Goal: Check status: Check status

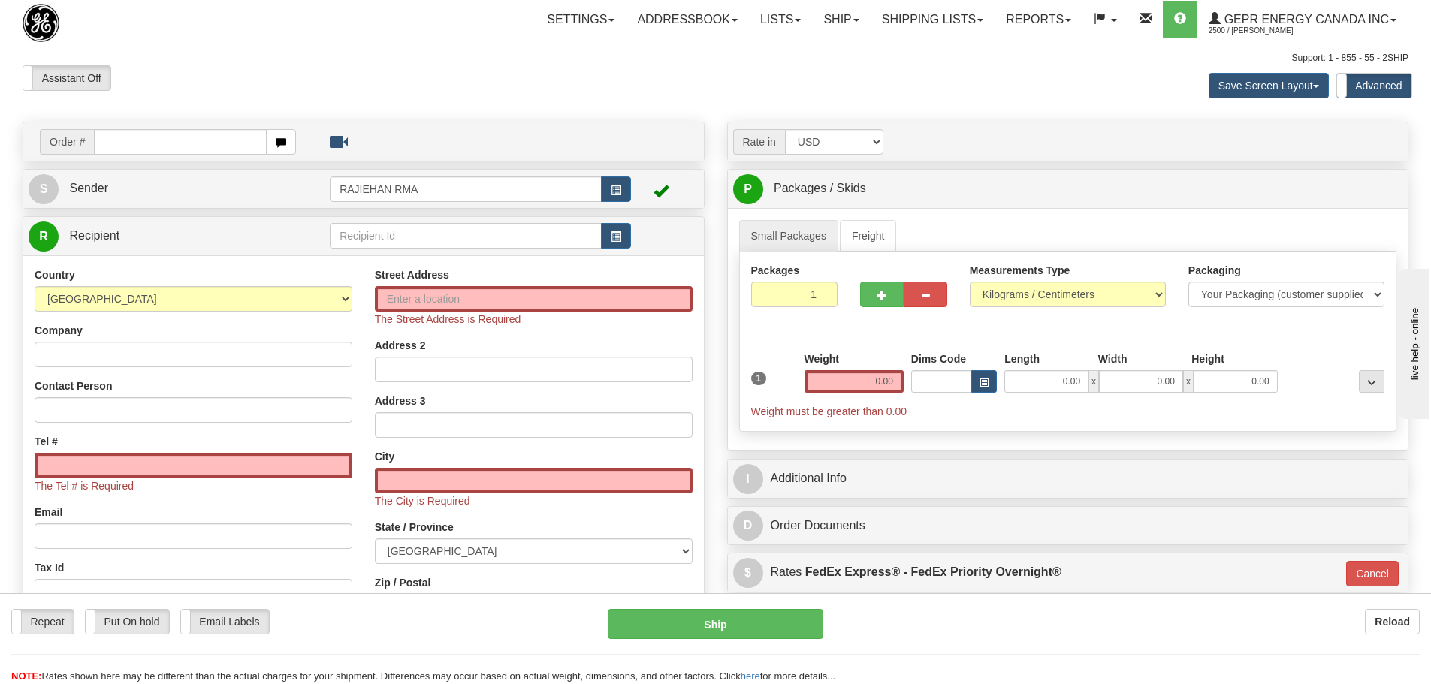
click at [307, 83] on div "Assistant On Assistant Off Do a return Do a return" at bounding box center [304, 78] width 587 height 26
click at [921, 34] on link "Shipping lists" at bounding box center [932, 20] width 124 height 38
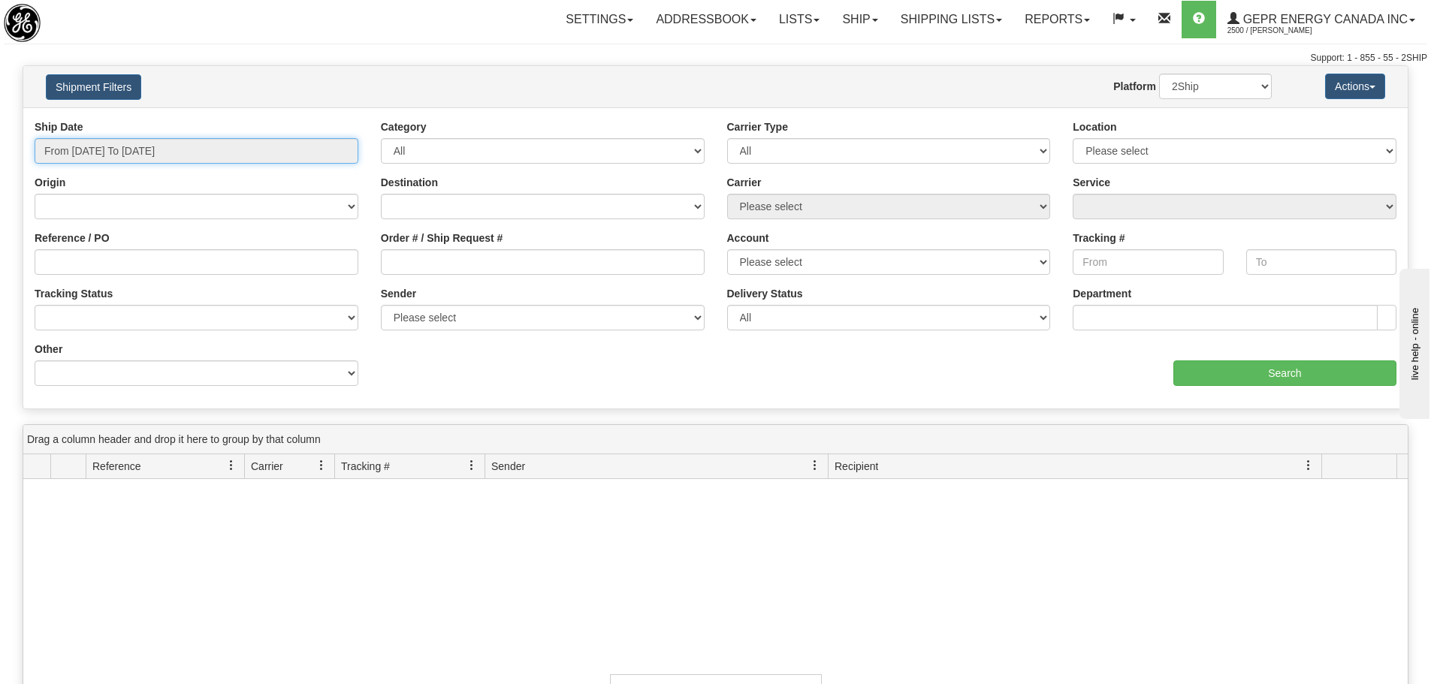
click at [276, 140] on input "From 10/05/2025 To 10/06/2025" at bounding box center [197, 151] width 324 height 26
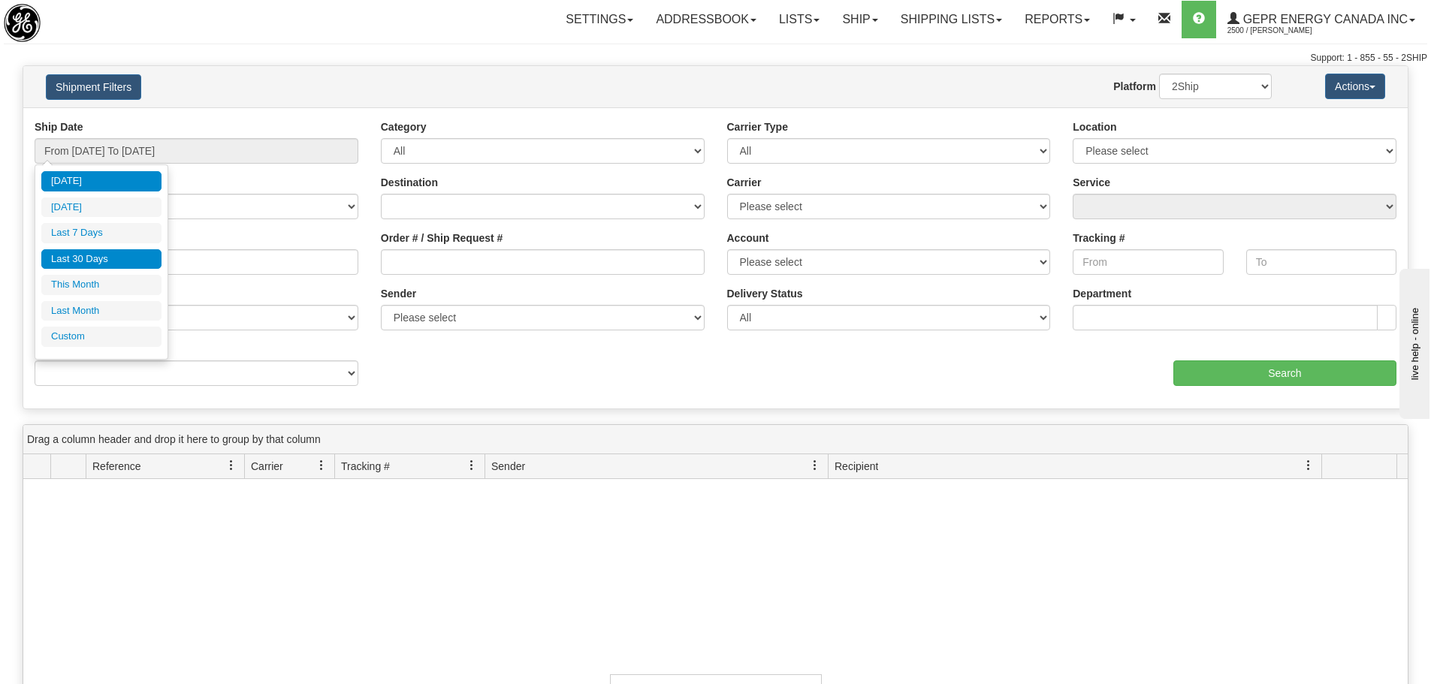
click at [110, 255] on li "Last 30 Days" at bounding box center [101, 259] width 120 height 20
type input "From 09/07/2025 To 10/06/2025"
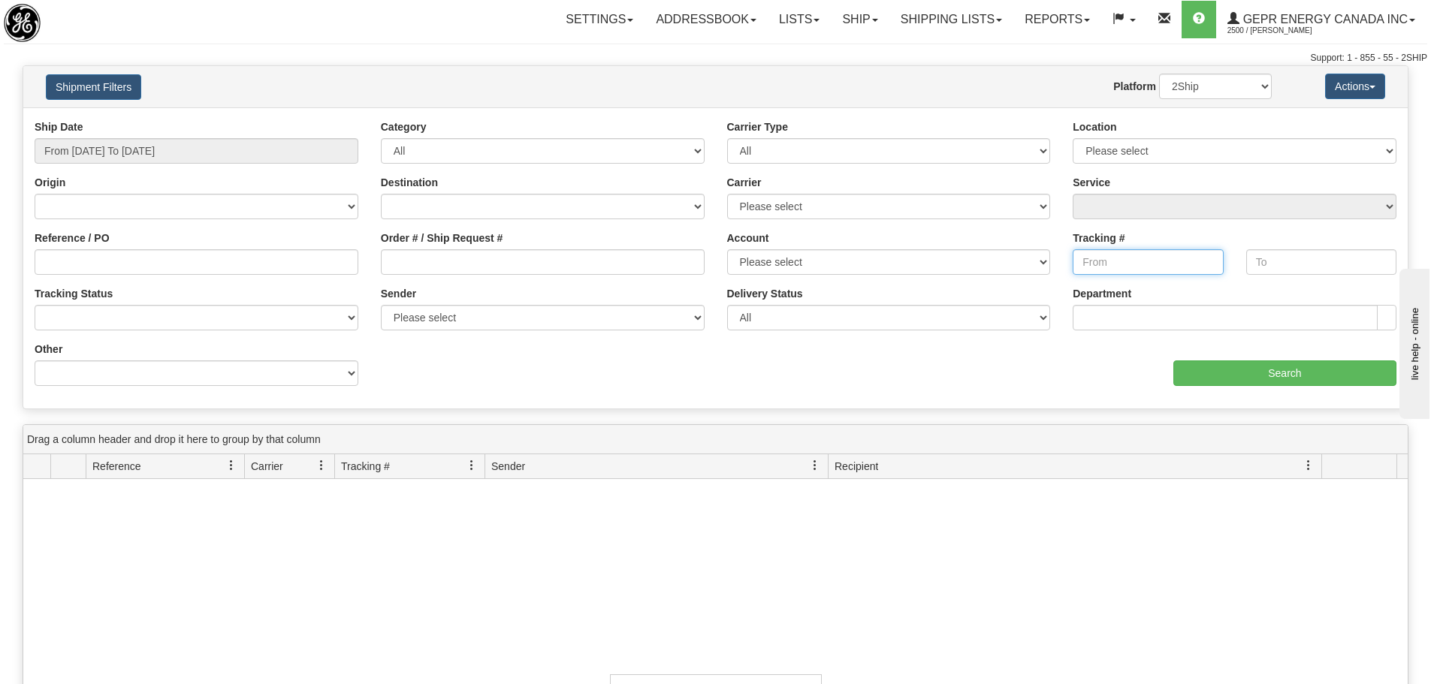
click at [1109, 258] on input "Tracking #" at bounding box center [1147, 262] width 150 height 26
paste input "5325607092"
type input "5325607092"
click at [1237, 372] on input "Search" at bounding box center [1284, 373] width 223 height 26
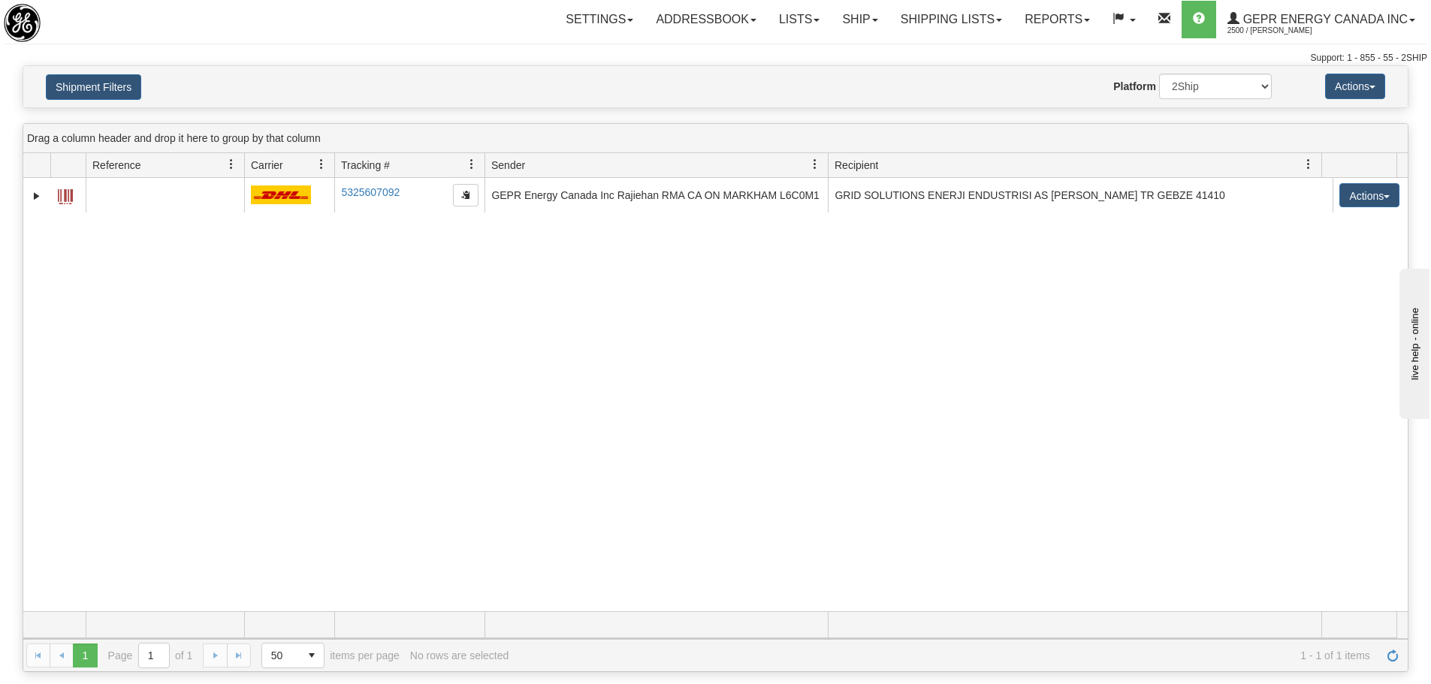
click at [445, 301] on div "31714479 2500 5325607092 5325607092 10/03/2025 10/03/2025 08:11:46 AM GEPR Ener…" at bounding box center [715, 394] width 1384 height 433
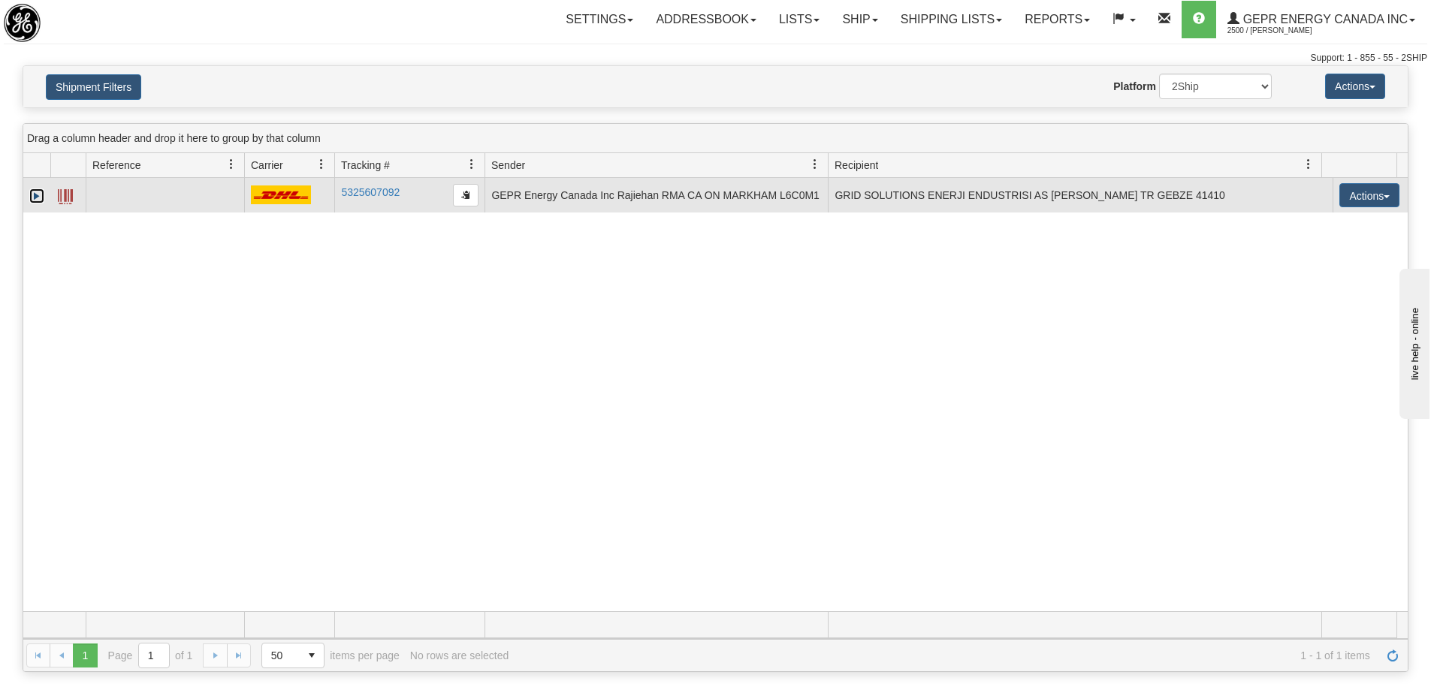
click at [32, 195] on link "Expand" at bounding box center [36, 196] width 15 height 15
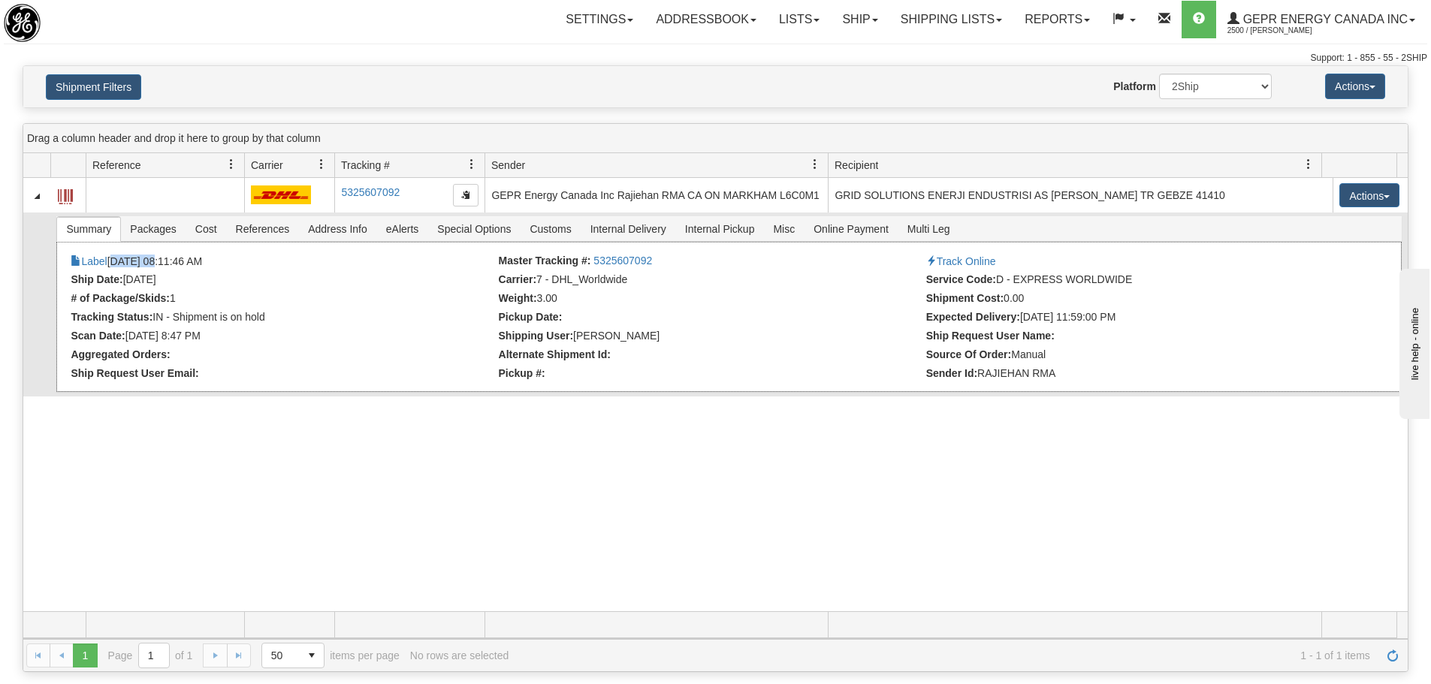
drag, startPoint x: 148, startPoint y: 264, endPoint x: 113, endPoint y: 265, distance: 35.3
click at [113, 265] on li "Label 10/03/2025 08:11:46 AM" at bounding box center [283, 262] width 424 height 15
copy li "10/03/20"
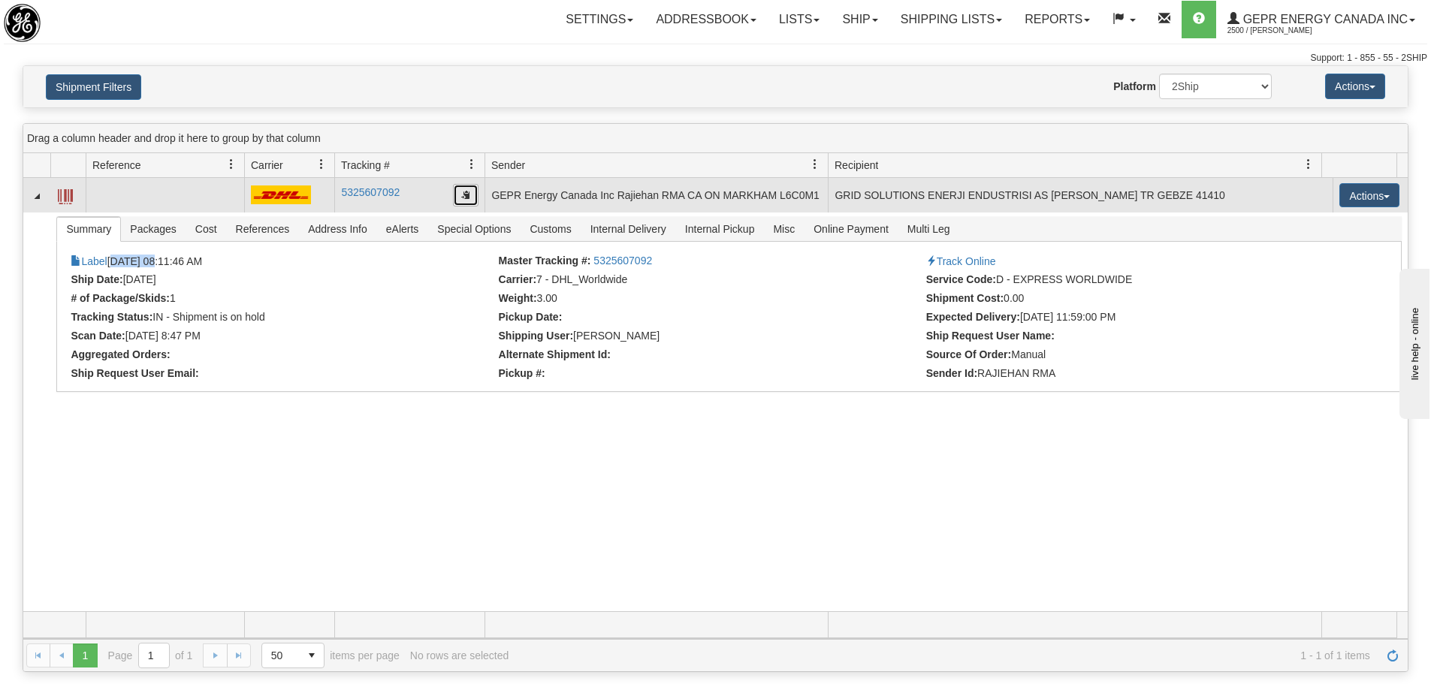
click at [460, 192] on button "button" at bounding box center [466, 195] width 26 height 23
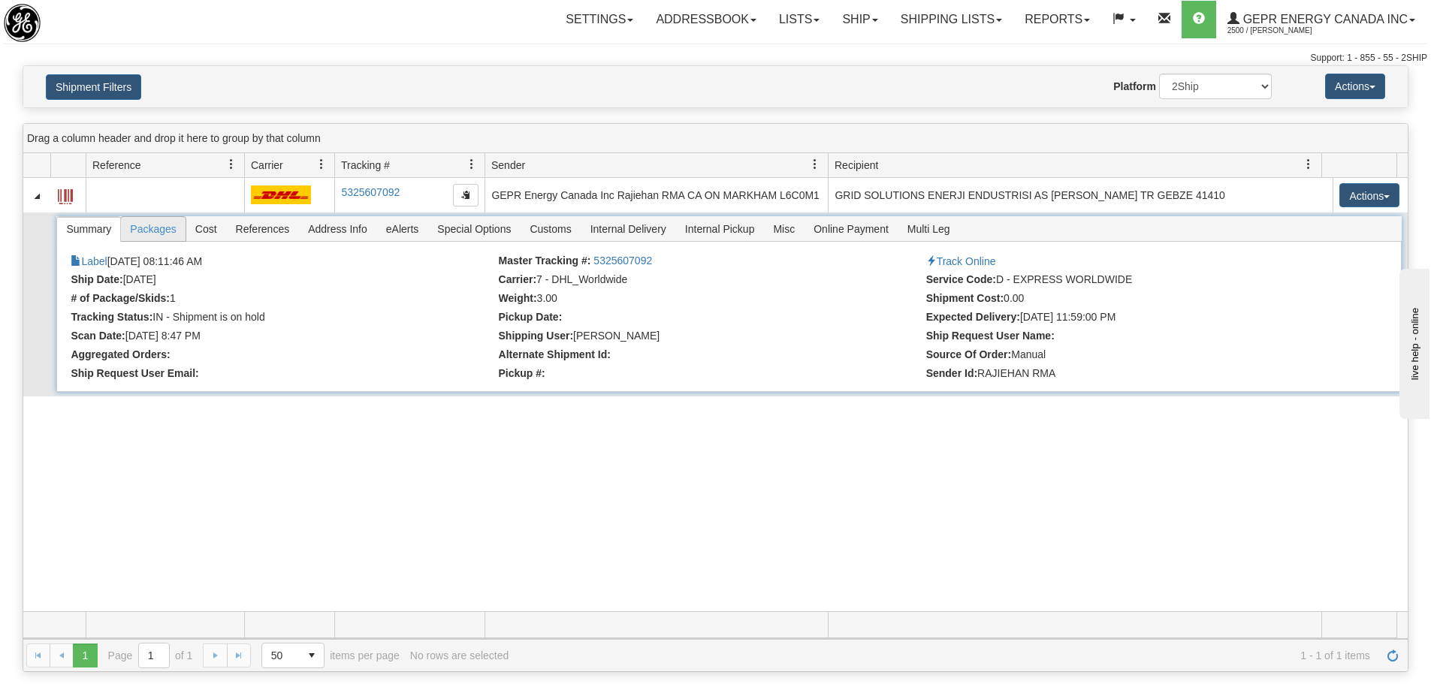
click at [166, 236] on span "Packages" at bounding box center [153, 229] width 64 height 24
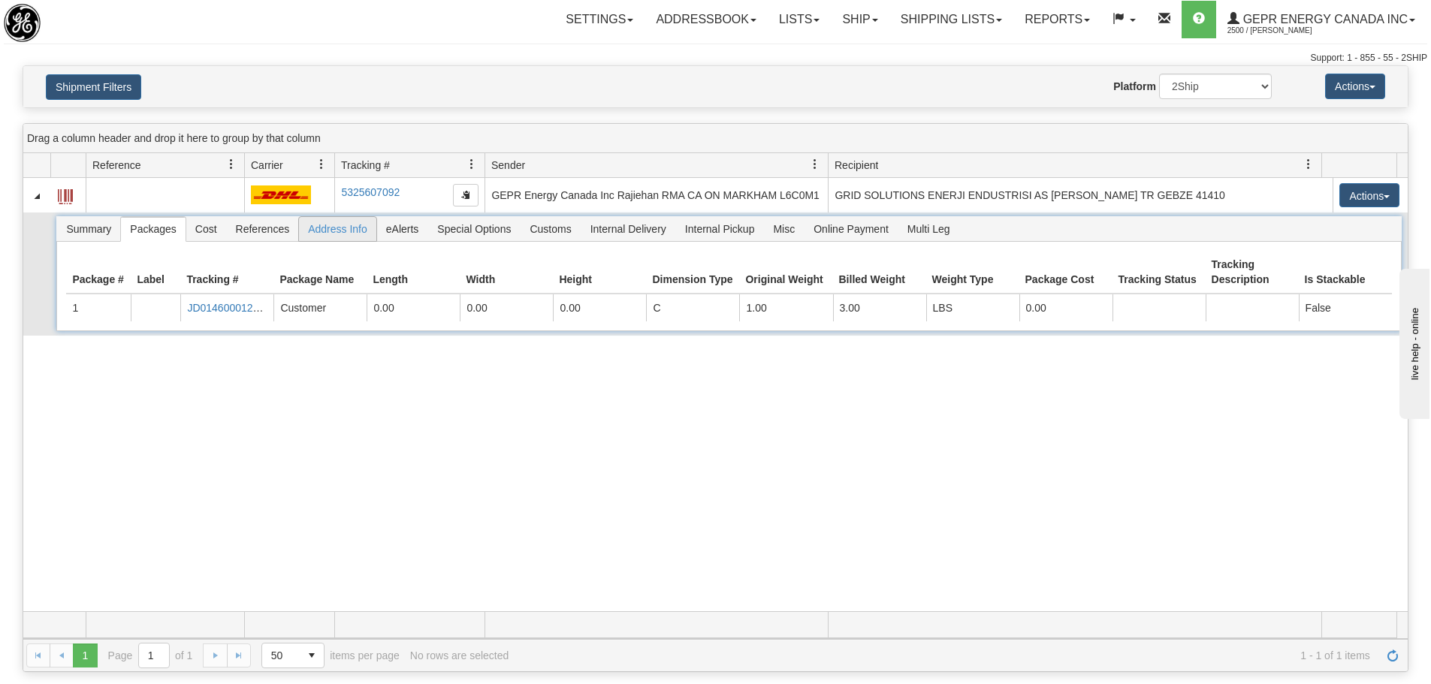
click at [328, 231] on span "Address Info" at bounding box center [337, 229] width 77 height 24
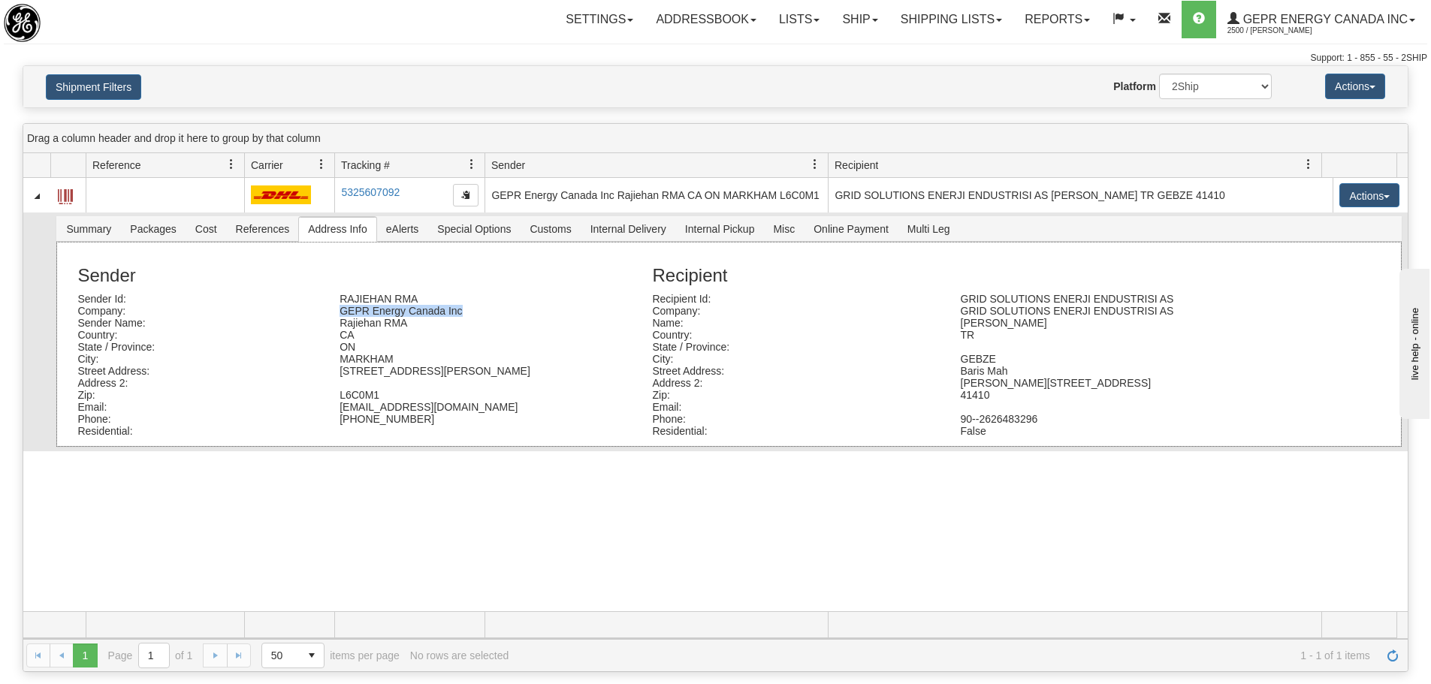
drag, startPoint x: 472, startPoint y: 313, endPoint x: 338, endPoint y: 308, distance: 133.8
click at [338, 308] on div "GEPR Energy Canada Inc" at bounding box center [459, 311] width 262 height 12
copy div "GEPR Energy Canada Inc"
drag, startPoint x: 328, startPoint y: 373, endPoint x: 441, endPoint y: 370, distance: 112.7
click at [441, 370] on div "650 Markland Street" at bounding box center [459, 371] width 262 height 12
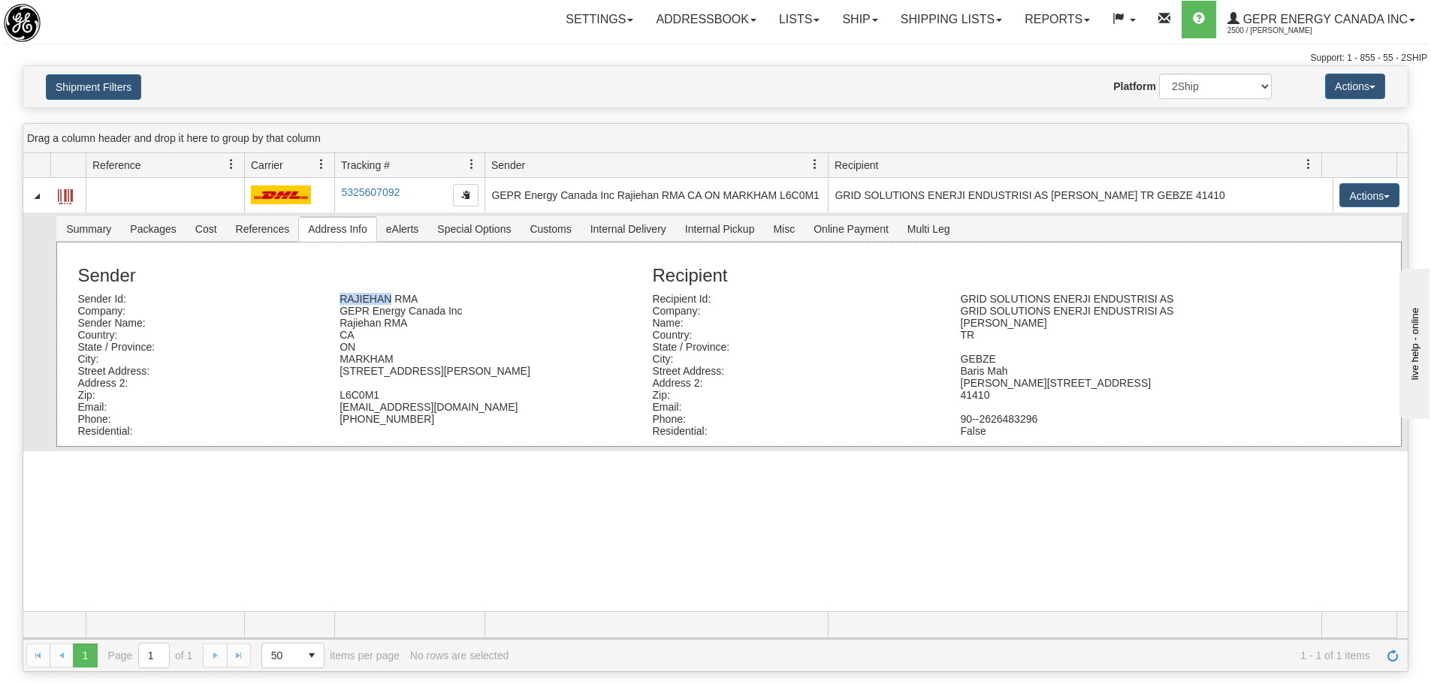
drag, startPoint x: 389, startPoint y: 303, endPoint x: 332, endPoint y: 300, distance: 57.2
click at [332, 300] on div "RAJIEHAN RMA" at bounding box center [459, 299] width 262 height 12
copy div "RAJIEHAN"
drag, startPoint x: 425, startPoint y: 418, endPoint x: 320, endPoint y: 418, distance: 105.1
click at [320, 418] on div "Phone: +1 905-927-5010" at bounding box center [353, 419] width 575 height 12
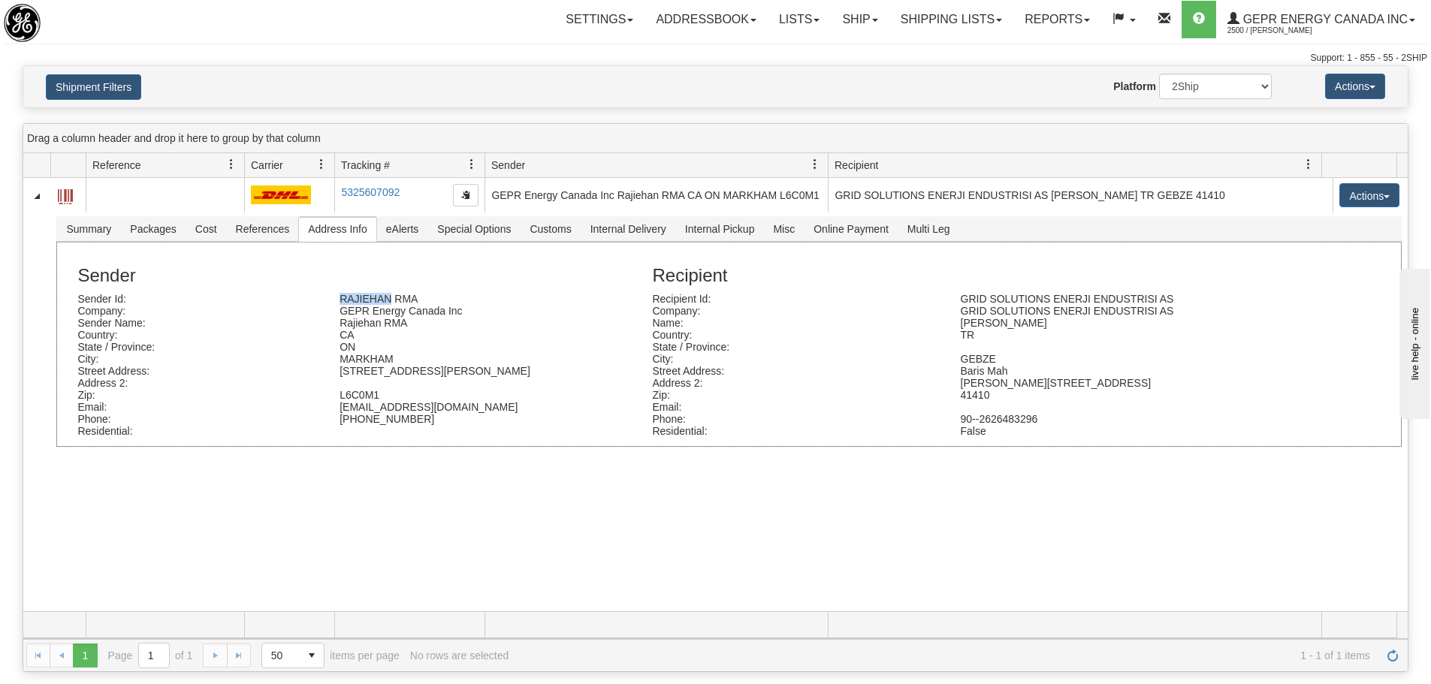
copy div "+1 905-927-5010"
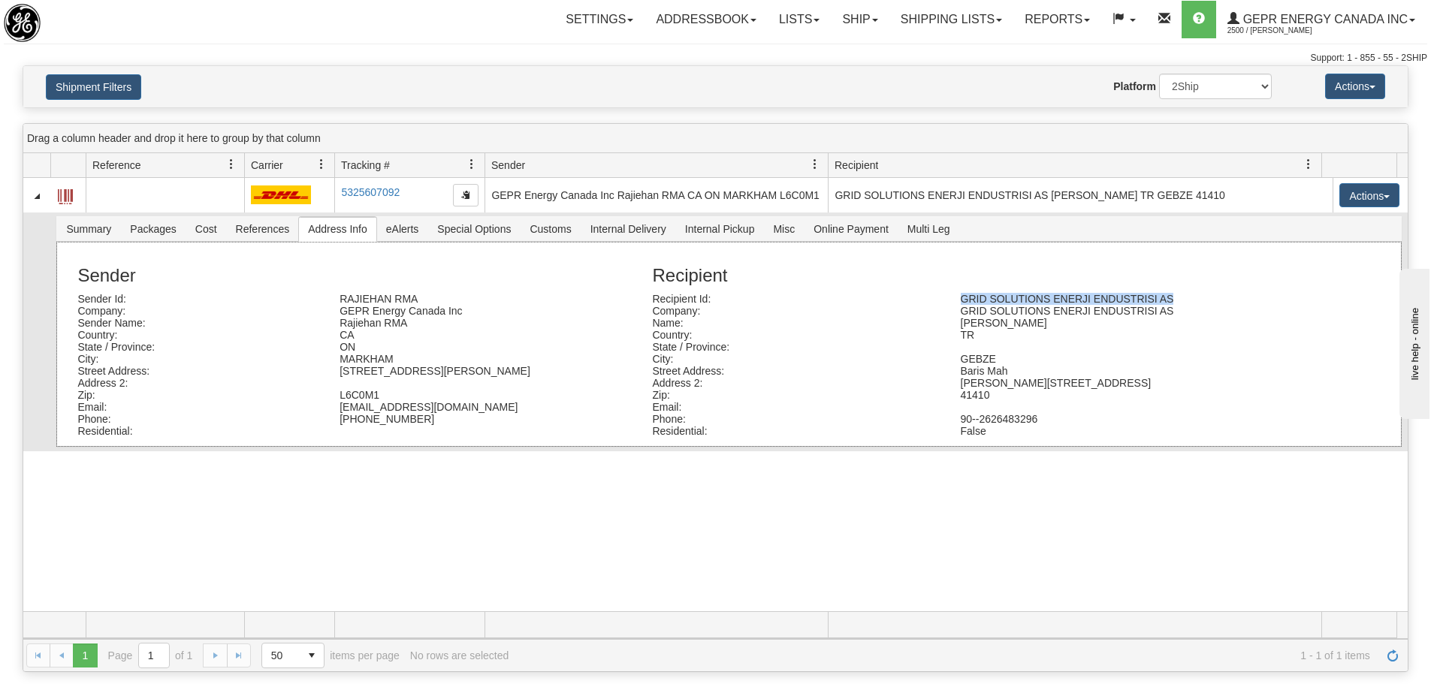
drag, startPoint x: 1141, startPoint y: 303, endPoint x: 954, endPoint y: 300, distance: 187.0
click at [954, 300] on div "GRID SOLUTIONS ENERJI ENDUSTRISI AS" at bounding box center [1103, 299] width 308 height 12
copy div "GRID SOLUTIONS ENERJI ENDUSTRISI AS"
click at [953, 361] on div "GEBZE" at bounding box center [1103, 359] width 308 height 12
click at [951, 375] on div "Recipient Recipient Id: GRID SOLUTIONS ENERJI ENDUSTRISI AS Company: GRID SOLUT…" at bounding box center [983, 344] width 685 height 186
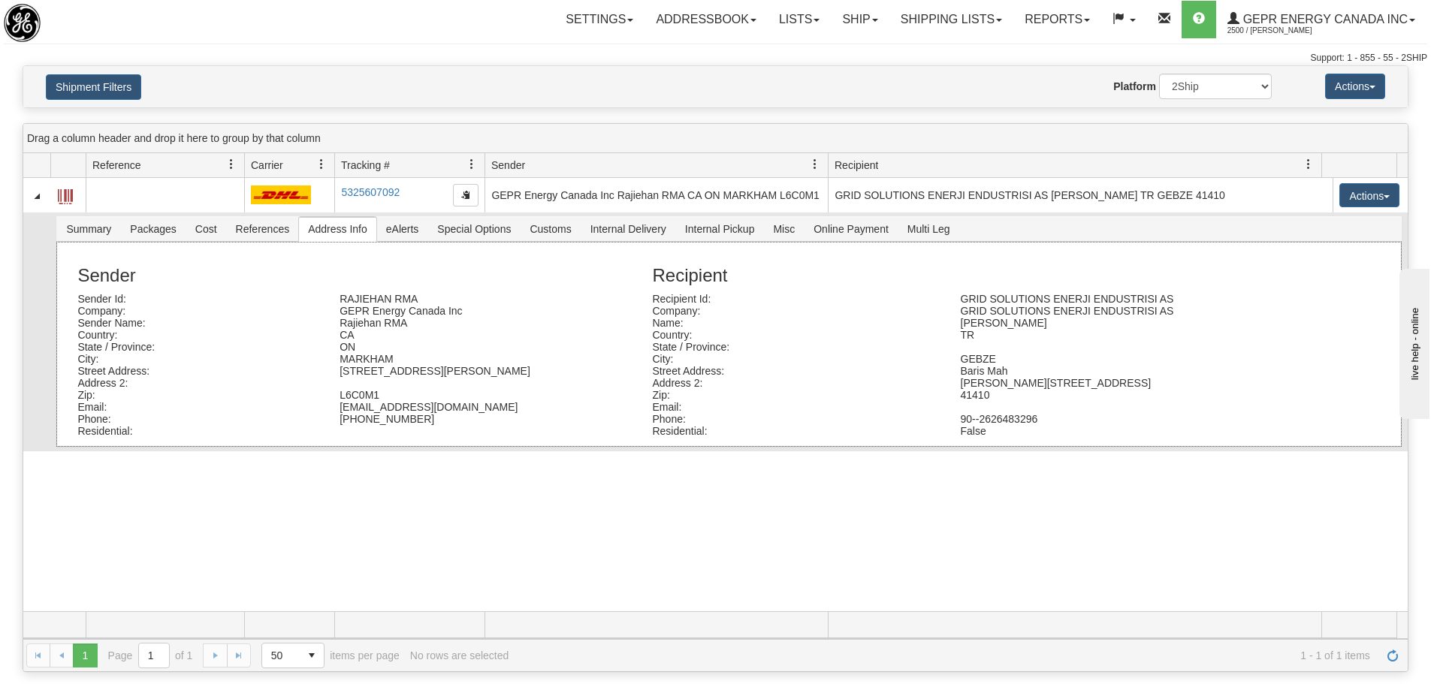
click at [964, 377] on div "Guney Yanyol Cd No:320" at bounding box center [1103, 383] width 308 height 12
drag, startPoint x: 988, startPoint y: 357, endPoint x: 950, endPoint y: 363, distance: 38.8
click at [950, 363] on div "GEBZE" at bounding box center [1103, 359] width 308 height 12
copy div "GEBZE"
drag, startPoint x: 944, startPoint y: 375, endPoint x: 1002, endPoint y: 368, distance: 58.2
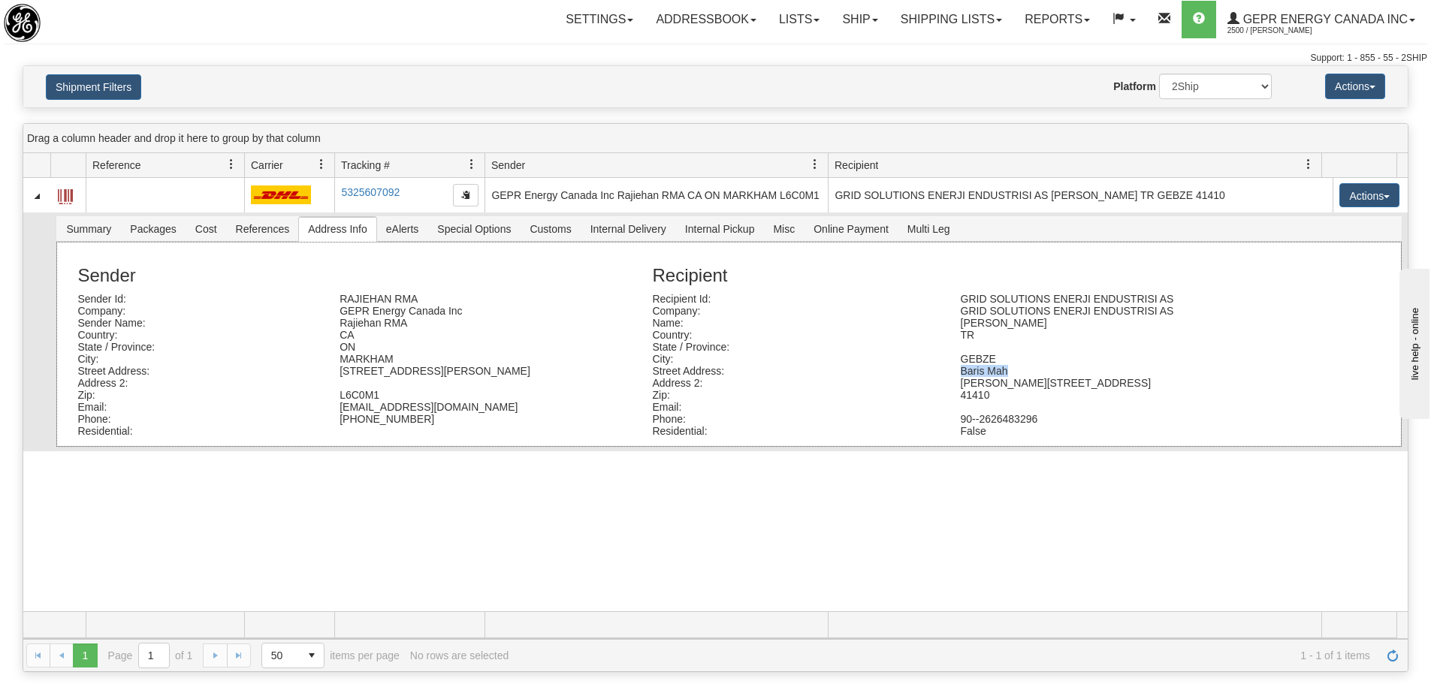
click at [1002, 368] on div "Baris Mah" at bounding box center [1103, 371] width 308 height 12
copy div "Baris Mah"
click at [967, 380] on div "Guney Yanyol Cd No:320" at bounding box center [1103, 383] width 308 height 12
click at [954, 380] on div "Guney Yanyol Cd No:320" at bounding box center [1103, 383] width 308 height 12
drag, startPoint x: 954, startPoint y: 380, endPoint x: 1080, endPoint y: 379, distance: 126.2
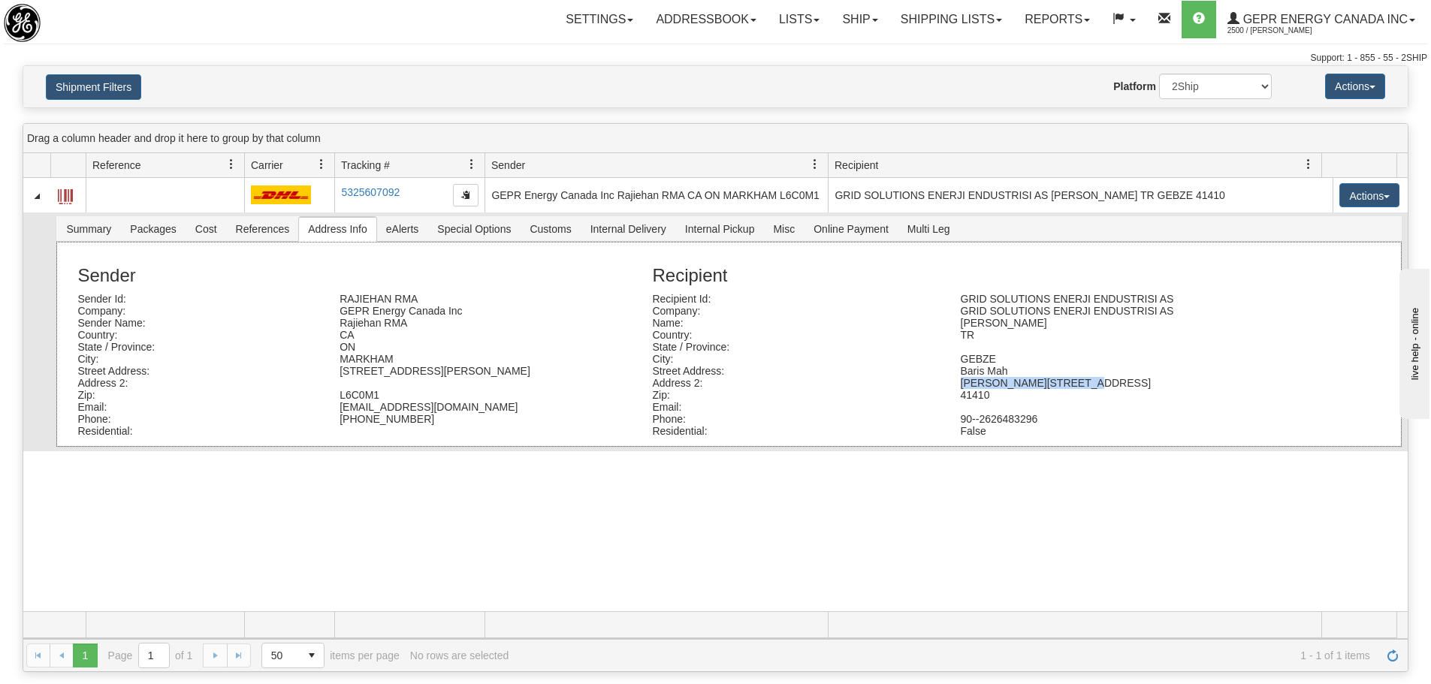
click at [1080, 379] on div "Guney Yanyol Cd No:320" at bounding box center [1103, 383] width 308 height 12
copy div "Guney Yanyol Cd No:320"
click at [962, 373] on div "Baris Mah" at bounding box center [1103, 371] width 308 height 12
drag, startPoint x: 991, startPoint y: 392, endPoint x: 958, endPoint y: 395, distance: 33.2
click at [958, 395] on div "41410" at bounding box center [1103, 395] width 308 height 12
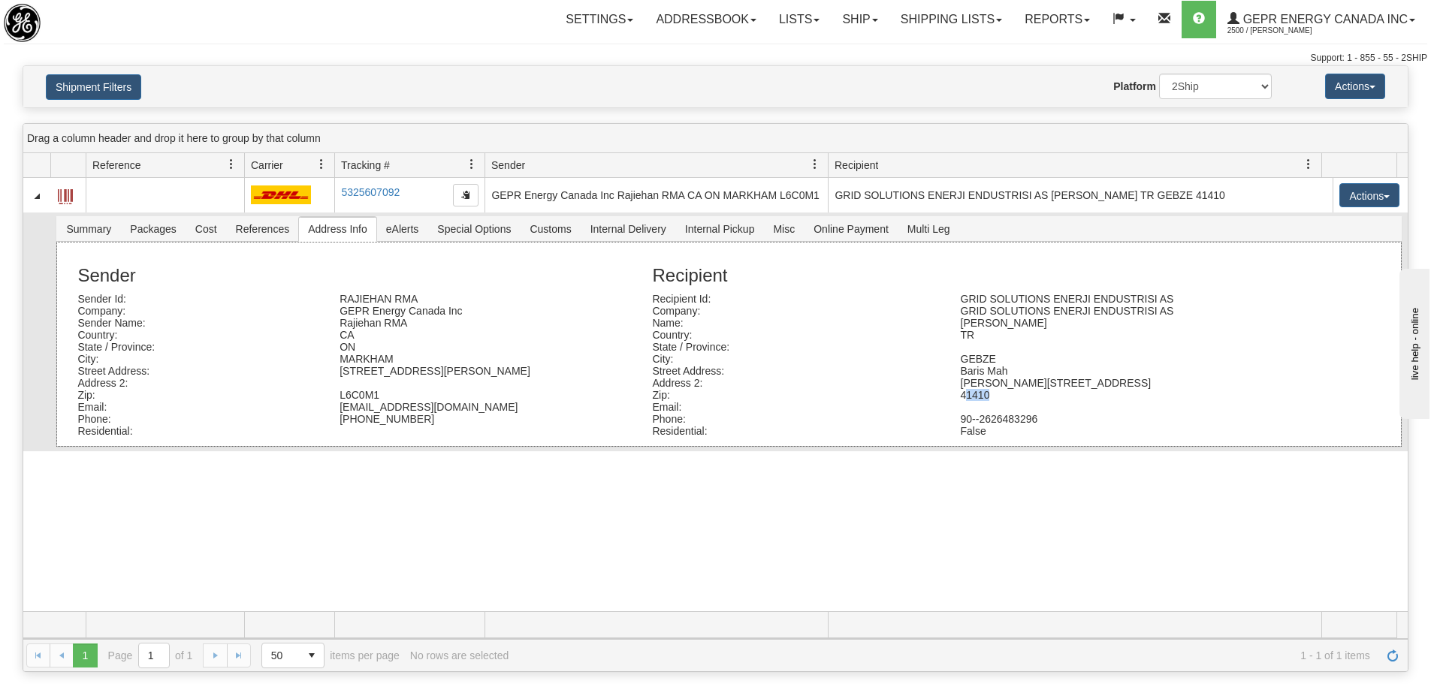
click at [970, 400] on div "41410" at bounding box center [1103, 395] width 308 height 12
click at [985, 394] on div "41410" at bounding box center [1103, 395] width 308 height 12
drag, startPoint x: 985, startPoint y: 394, endPoint x: 949, endPoint y: 394, distance: 36.0
click at [949, 394] on div "41410" at bounding box center [1103, 395] width 308 height 12
copy div "41410"
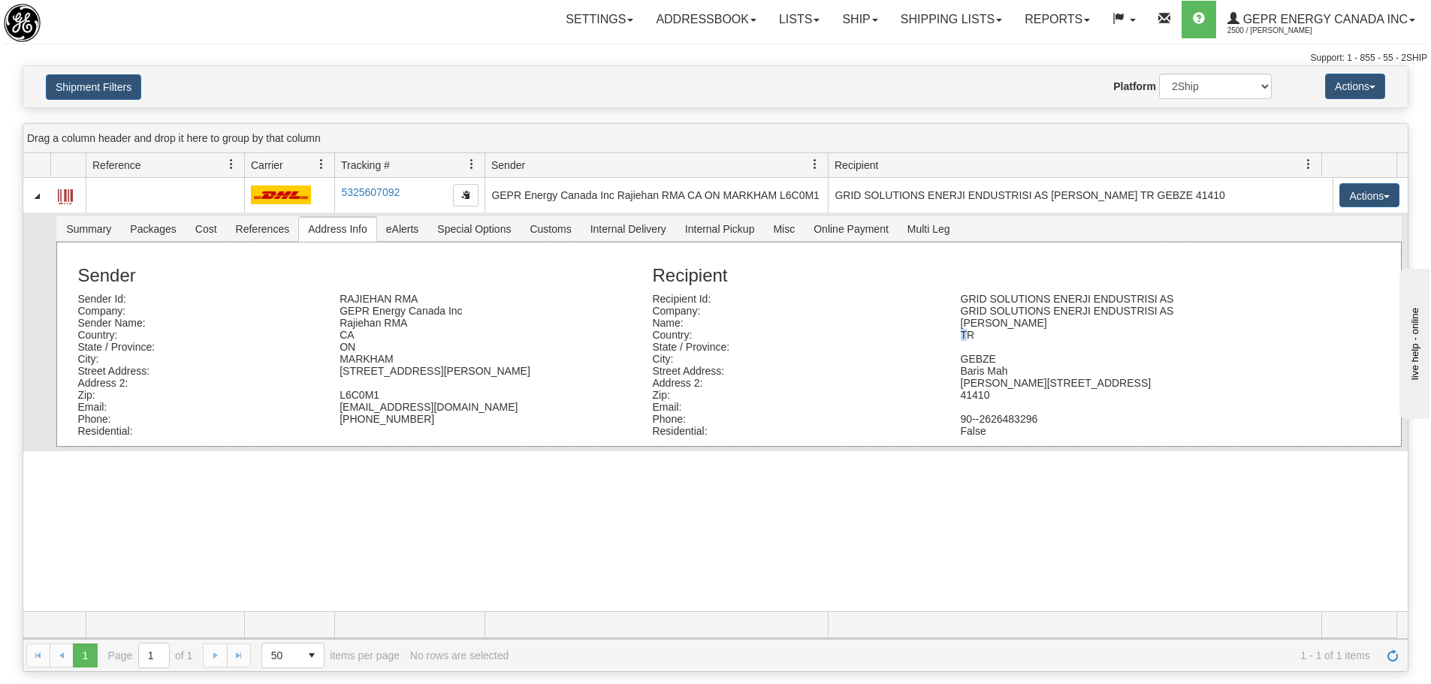
drag, startPoint x: 963, startPoint y: 339, endPoint x: 955, endPoint y: 337, distance: 8.4
click at [955, 337] on div "TR" at bounding box center [1103, 335] width 308 height 12
click at [981, 333] on div "TR" at bounding box center [1103, 335] width 308 height 12
drag, startPoint x: 981, startPoint y: 333, endPoint x: 959, endPoint y: 333, distance: 21.8
click at [959, 333] on div "TR" at bounding box center [1103, 335] width 308 height 12
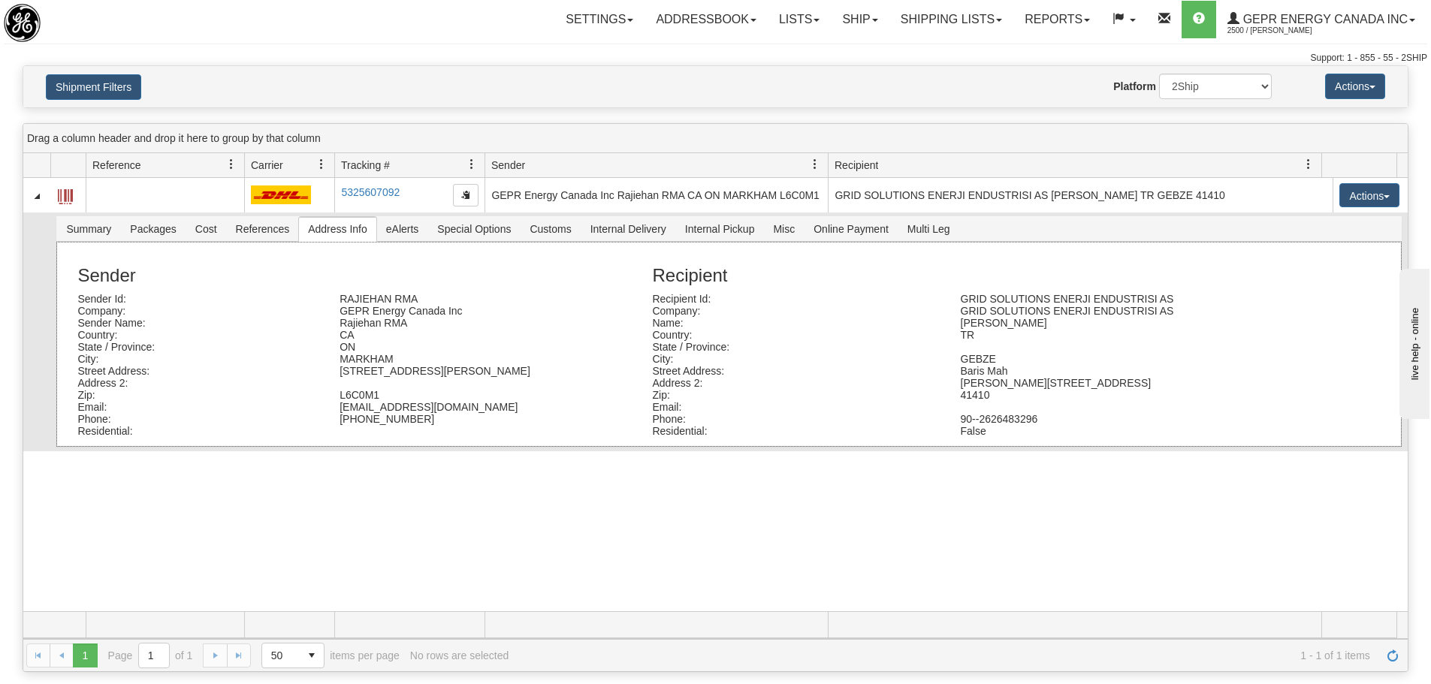
click at [956, 342] on div "State / Province:" at bounding box center [983, 347] width 685 height 12
drag, startPoint x: 950, startPoint y: 333, endPoint x: 941, endPoint y: 331, distance: 9.1
click at [949, 332] on div "TR" at bounding box center [1103, 335] width 308 height 12
copy div "TR"
drag, startPoint x: 964, startPoint y: 321, endPoint x: 937, endPoint y: 318, distance: 28.0
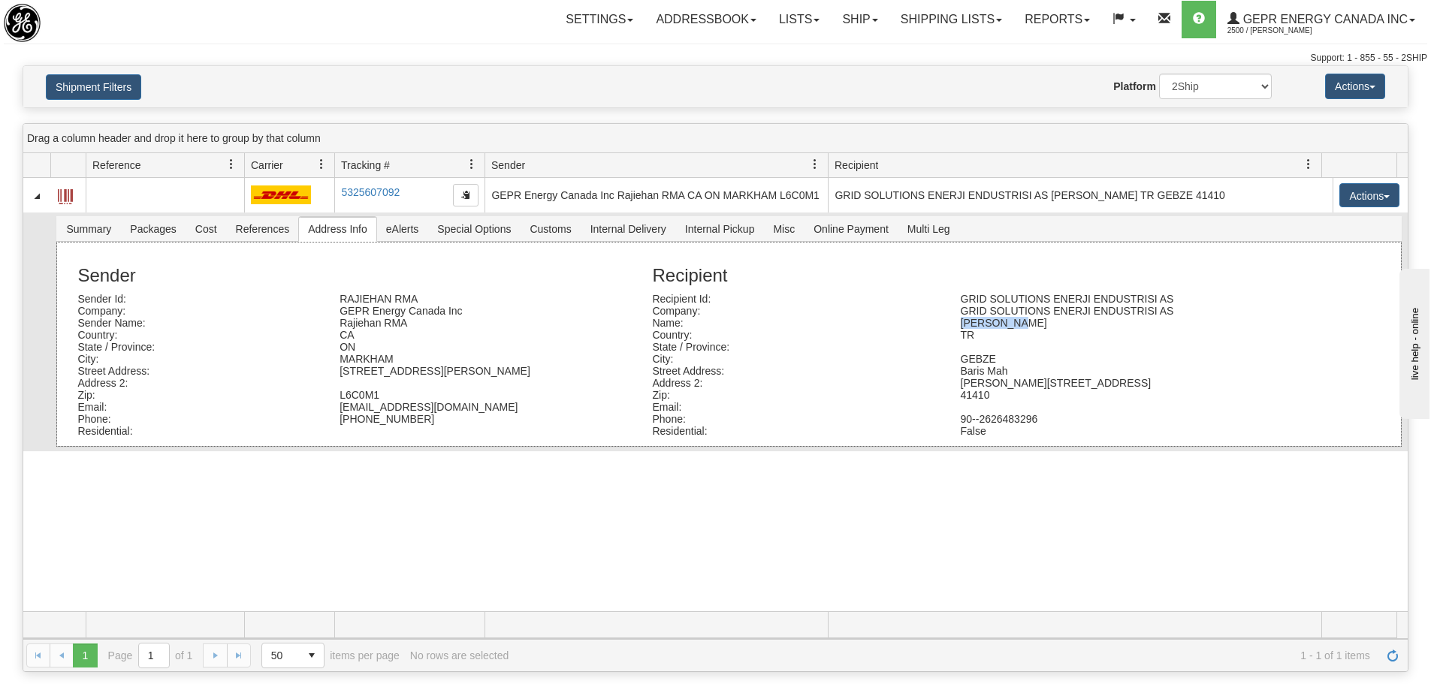
click at [937, 318] on div "Name: Esin Bozan" at bounding box center [983, 323] width 685 height 12
drag, startPoint x: 1030, startPoint y: 421, endPoint x: 934, endPoint y: 421, distance: 96.1
click at [934, 421] on div "Phone: 90--2626483296" at bounding box center [983, 419] width 685 height 12
click at [538, 232] on span "Customs" at bounding box center [549, 229] width 59 height 24
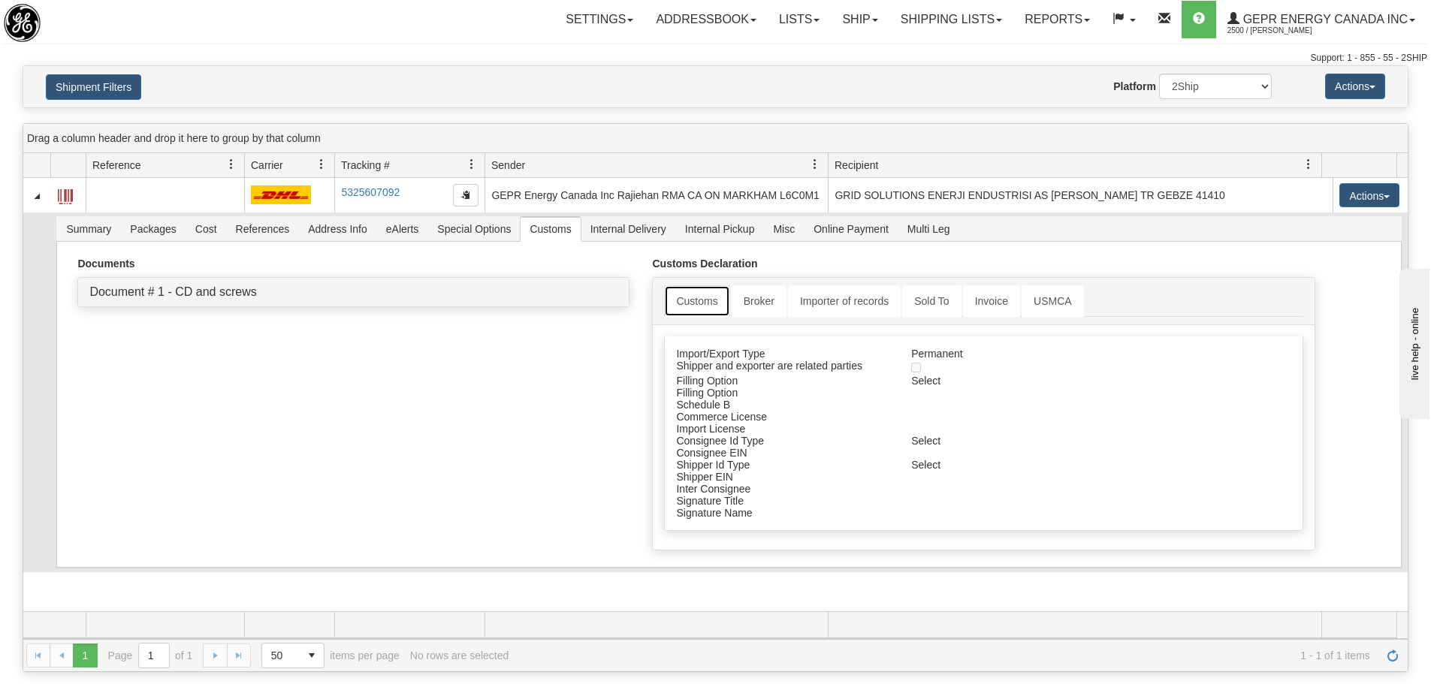
click at [707, 301] on link "Customs" at bounding box center [696, 301] width 65 height 32
click at [735, 310] on link "Broker" at bounding box center [759, 301] width 55 height 32
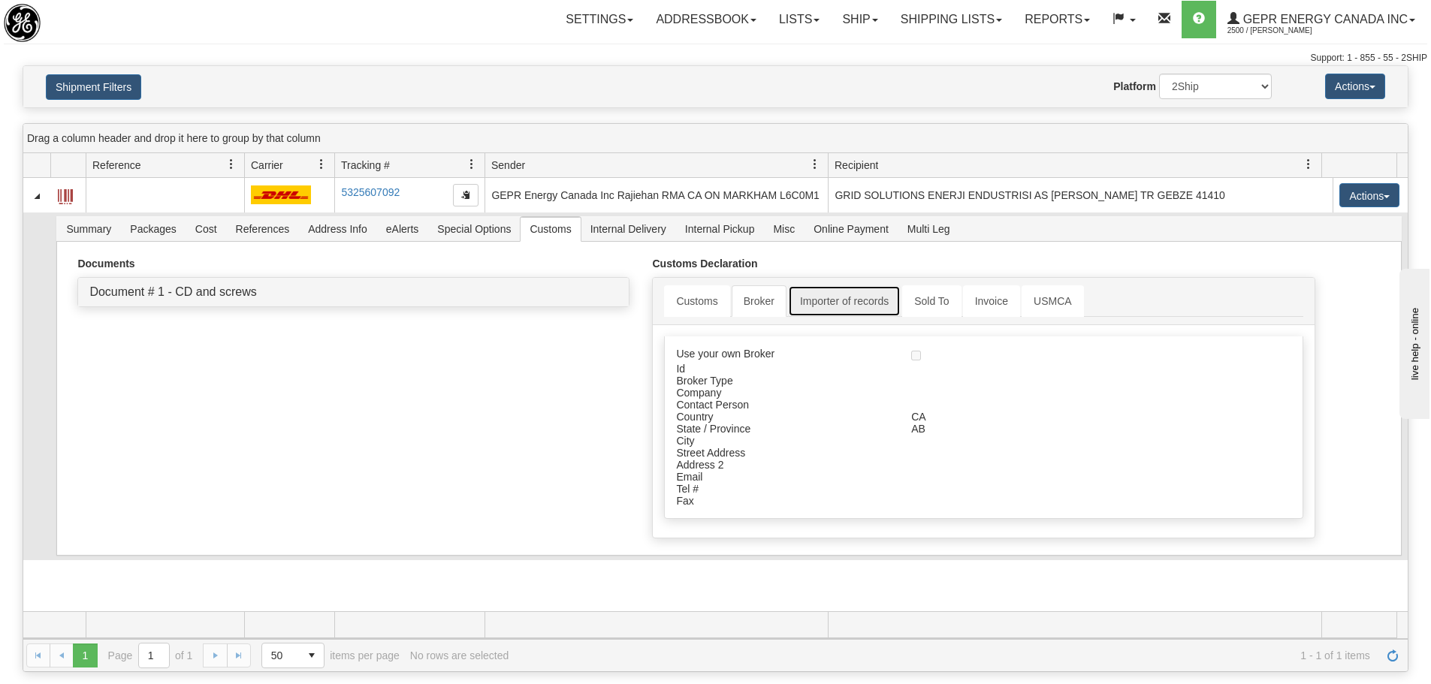
click at [809, 304] on link "Importer of records" at bounding box center [844, 301] width 113 height 32
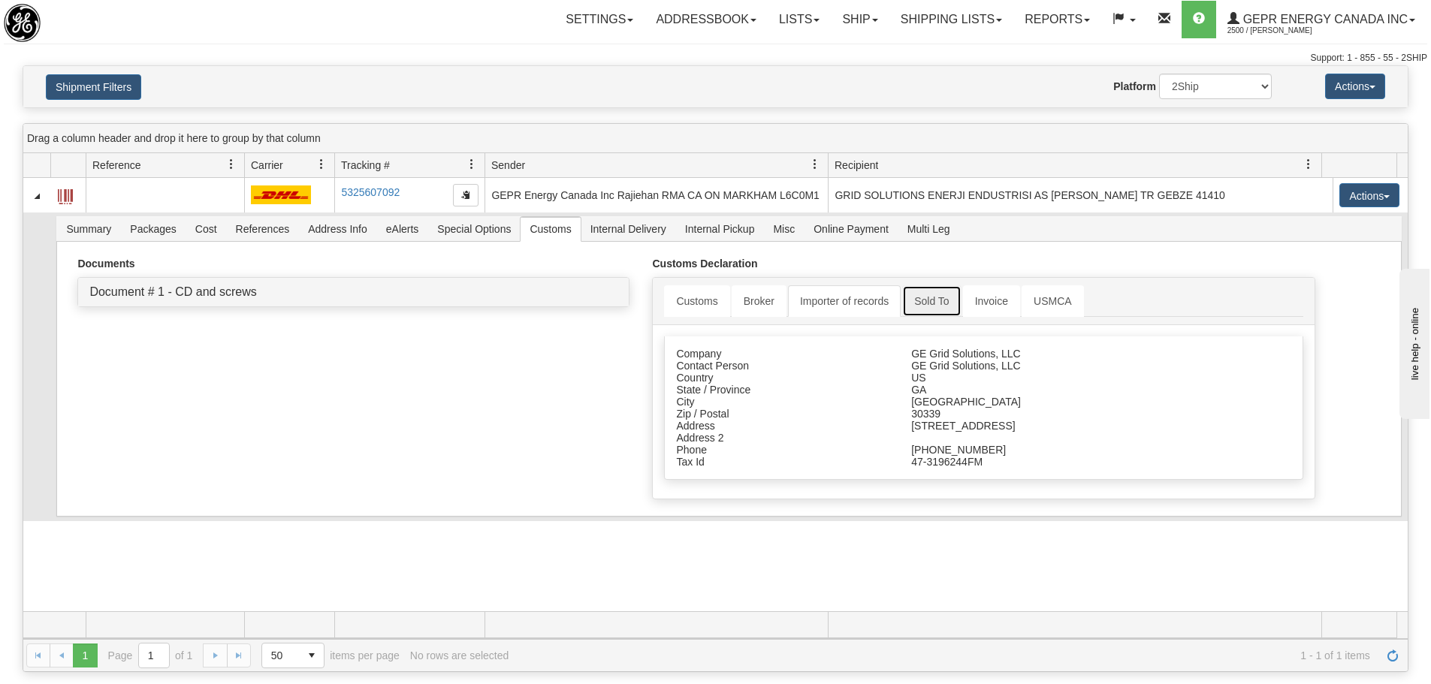
click at [906, 310] on link "Sold To" at bounding box center [931, 301] width 59 height 32
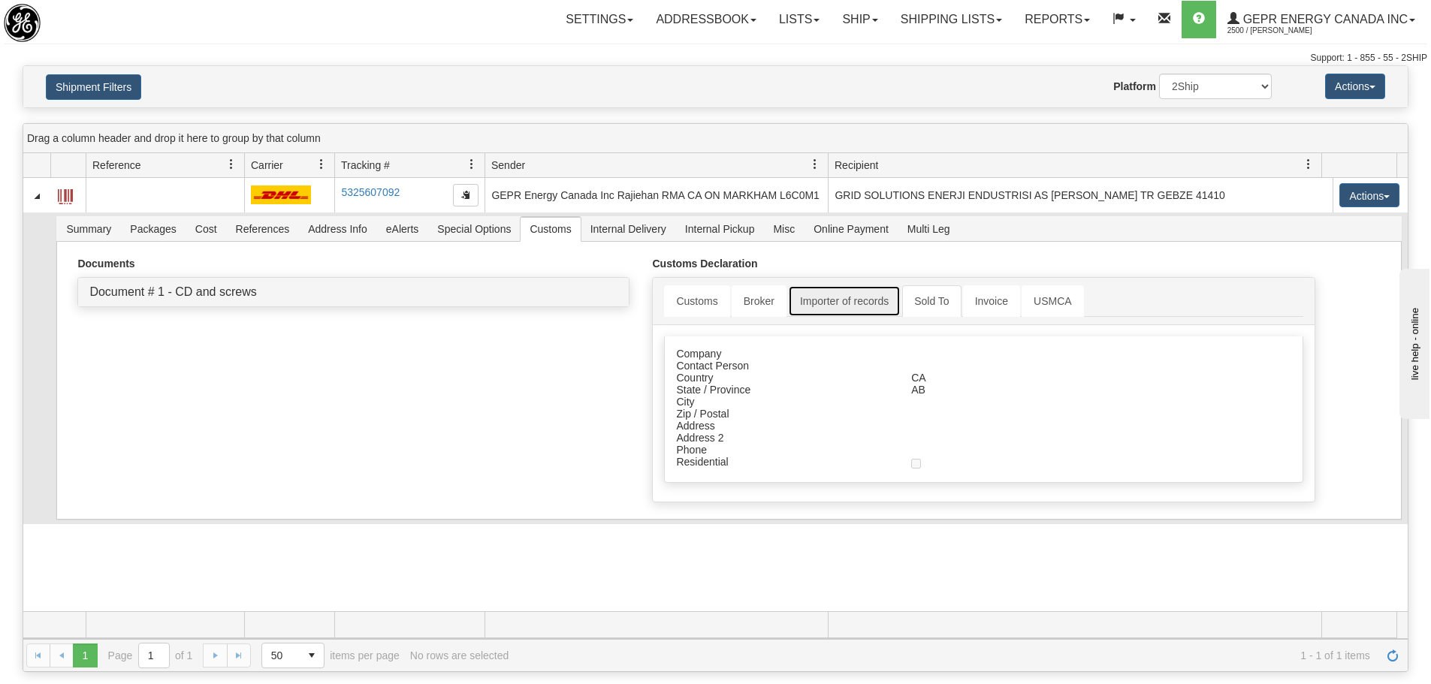
click at [862, 310] on link "Importer of records" at bounding box center [844, 301] width 113 height 32
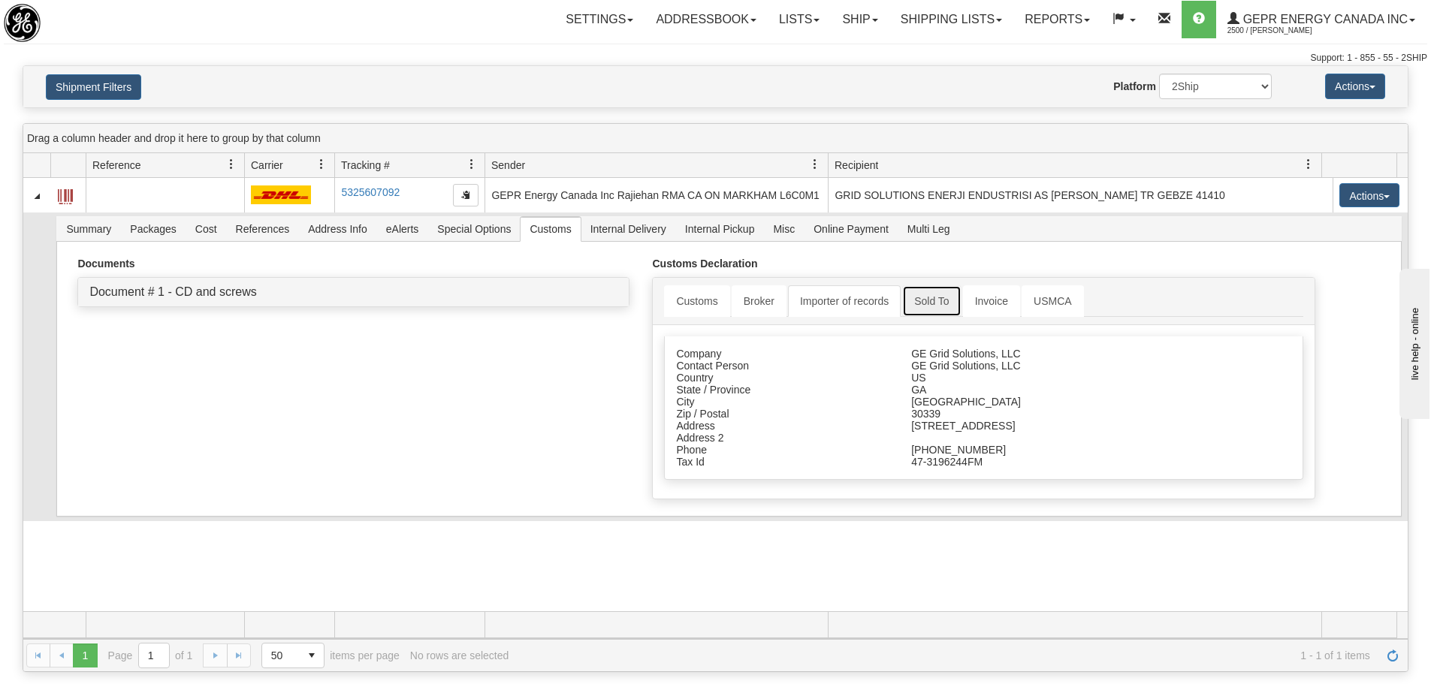
click at [916, 307] on link "Sold To" at bounding box center [931, 301] width 59 height 32
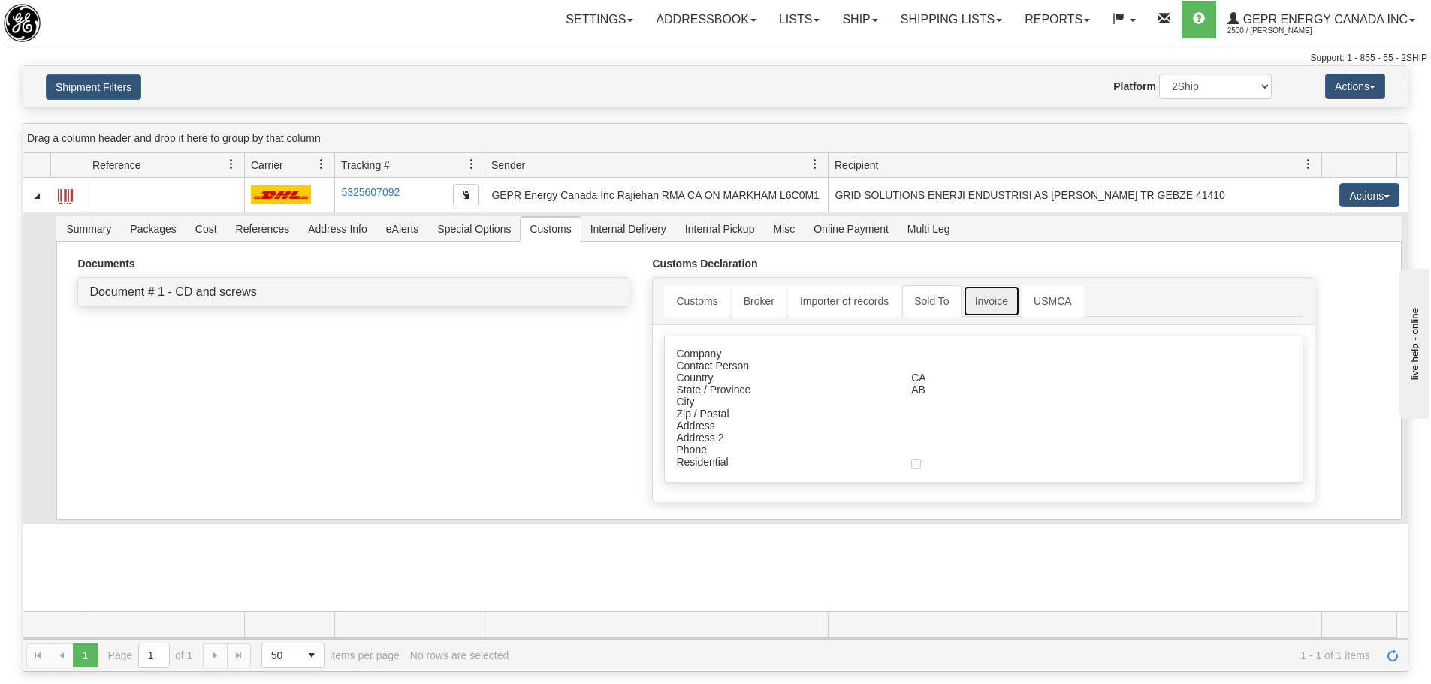
click at [985, 303] on link "Invoice" at bounding box center [991, 301] width 57 height 32
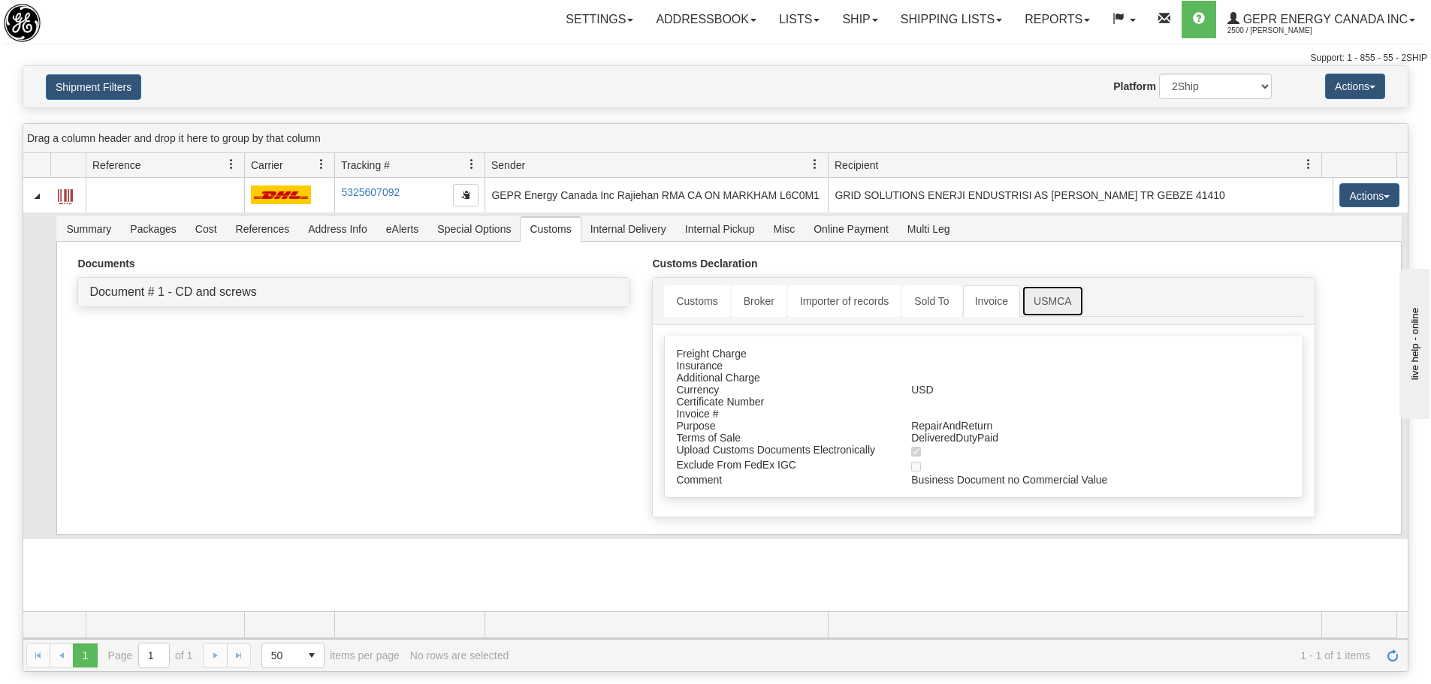
click at [1040, 304] on link "USMCA" at bounding box center [1052, 301] width 62 height 32
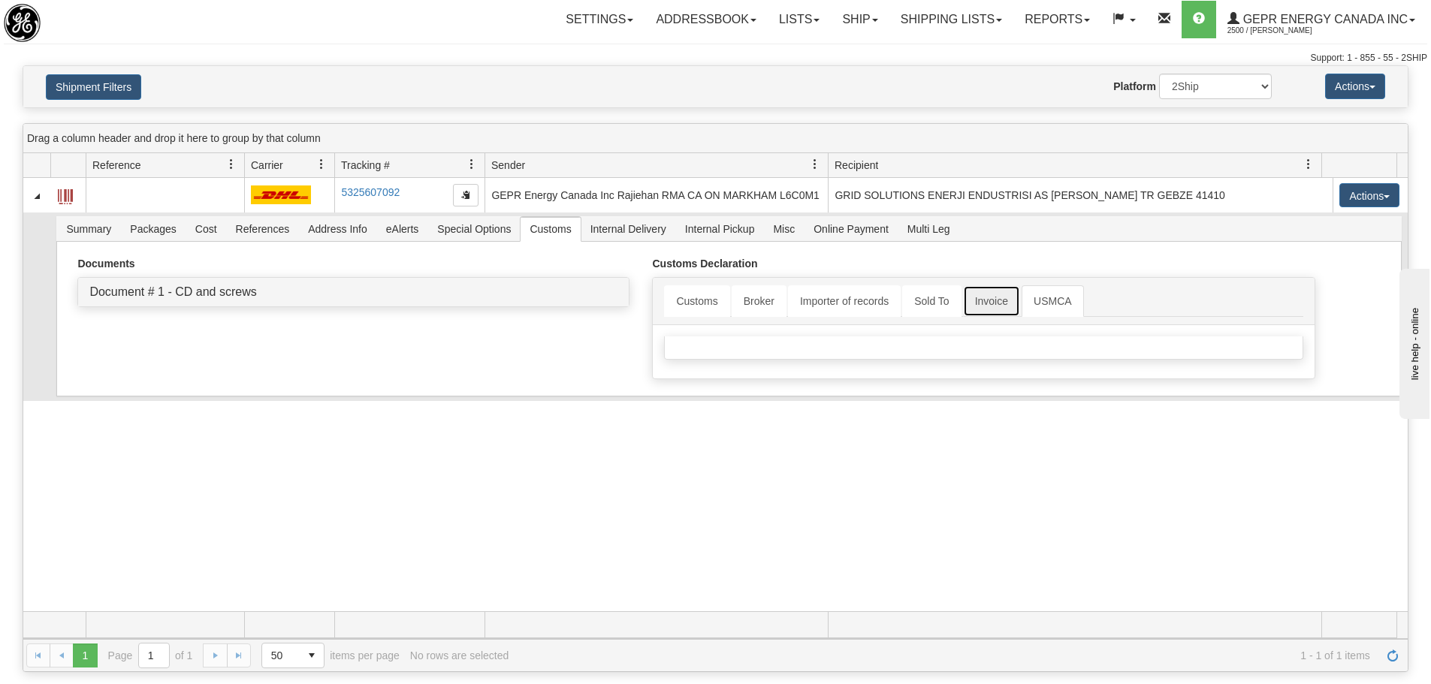
click at [991, 309] on link "Invoice" at bounding box center [991, 301] width 57 height 32
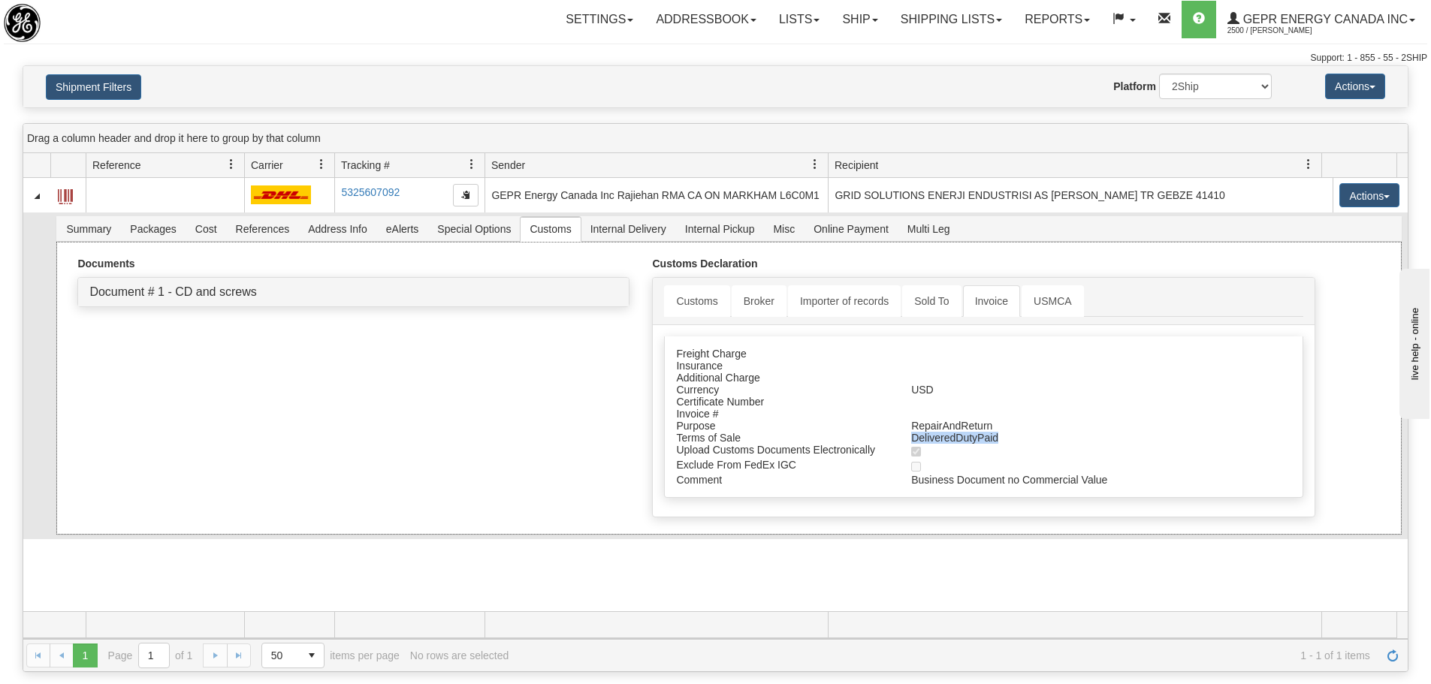
drag, startPoint x: 991, startPoint y: 437, endPoint x: 897, endPoint y: 439, distance: 93.2
click at [900, 439] on div "DeliveredDutyPaid" at bounding box center [1044, 438] width 288 height 12
drag, startPoint x: 989, startPoint y: 427, endPoint x: 937, endPoint y: 413, distance: 54.3
click at [937, 413] on div "Freight Charge Insurance Additional Charge Currency USD Certificate Number Invo…" at bounding box center [983, 416] width 638 height 161
click at [936, 414] on div "Invoice #" at bounding box center [983, 414] width 637 height 12
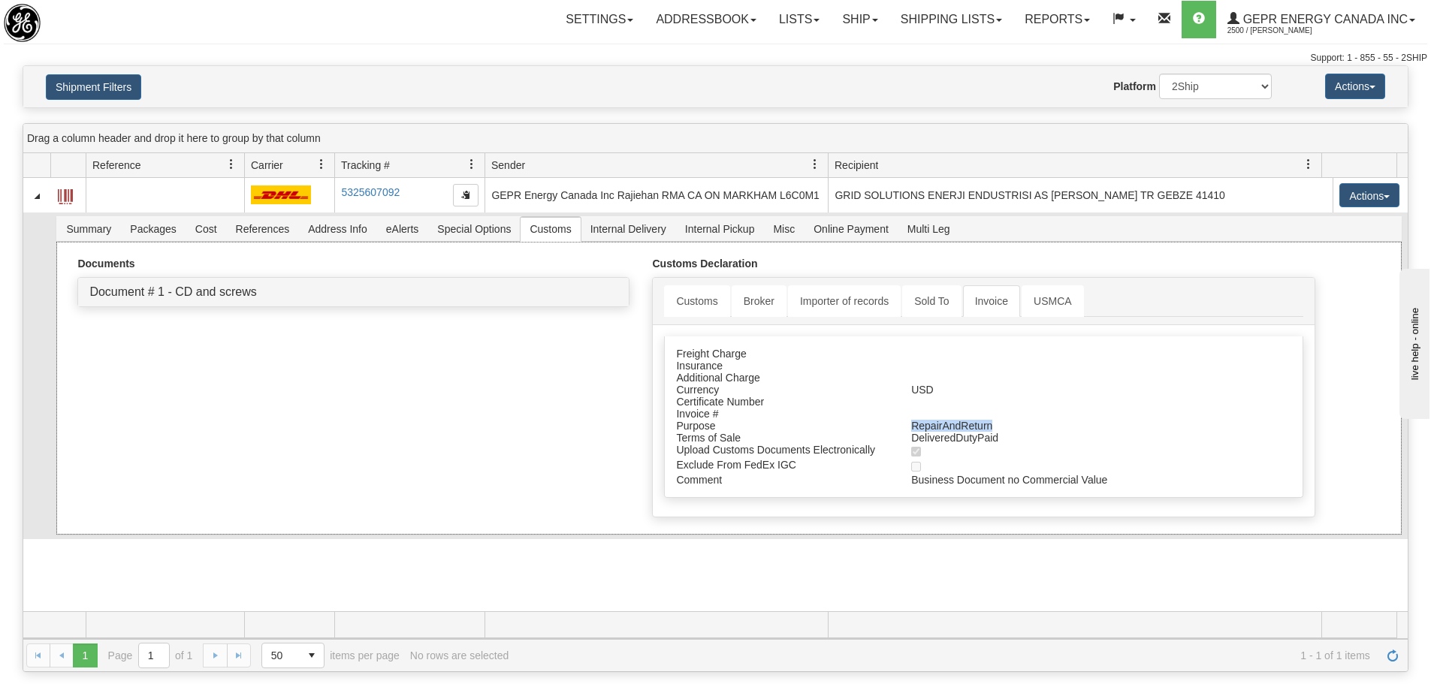
drag, startPoint x: 907, startPoint y: 426, endPoint x: 987, endPoint y: 425, distance: 79.6
click at [987, 425] on div "RepairAndReturn" at bounding box center [1044, 426] width 288 height 12
click at [205, 292] on link "Document # 1 - CD and screws" at bounding box center [172, 291] width 167 height 13
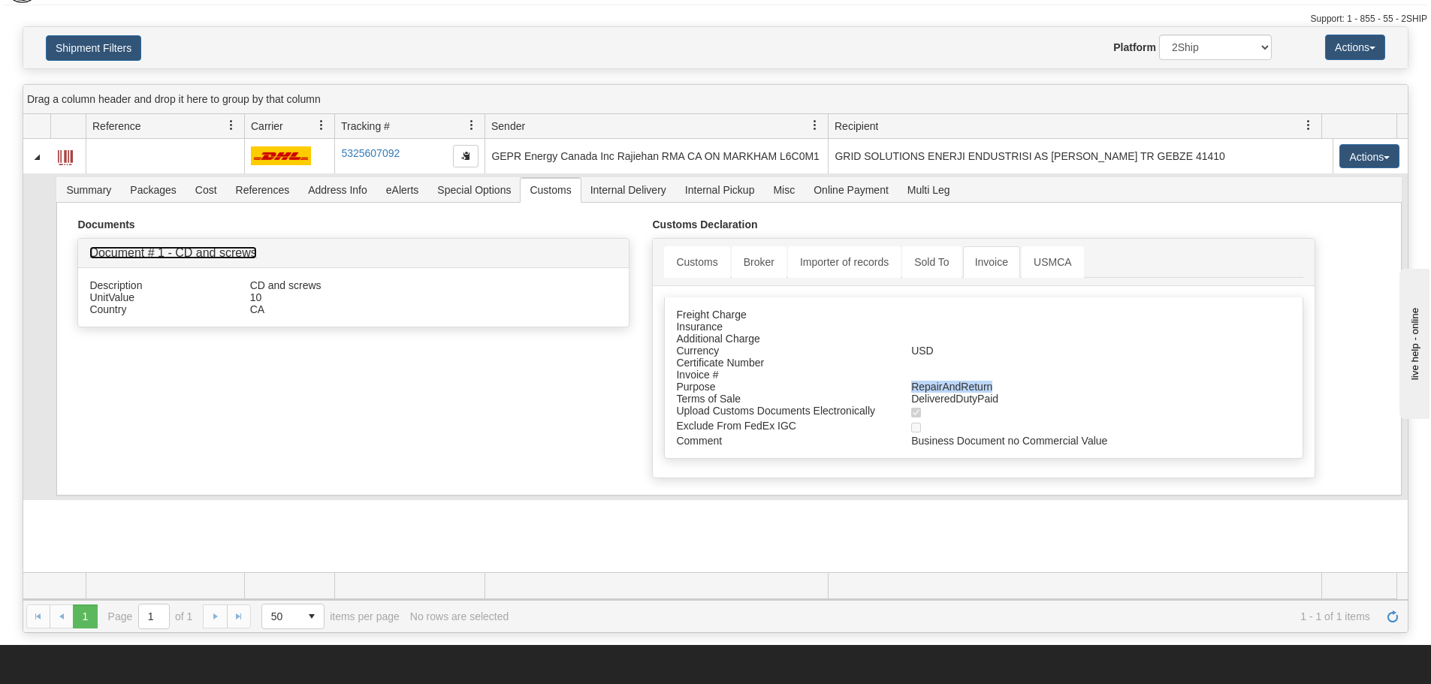
scroll to position [75, 0]
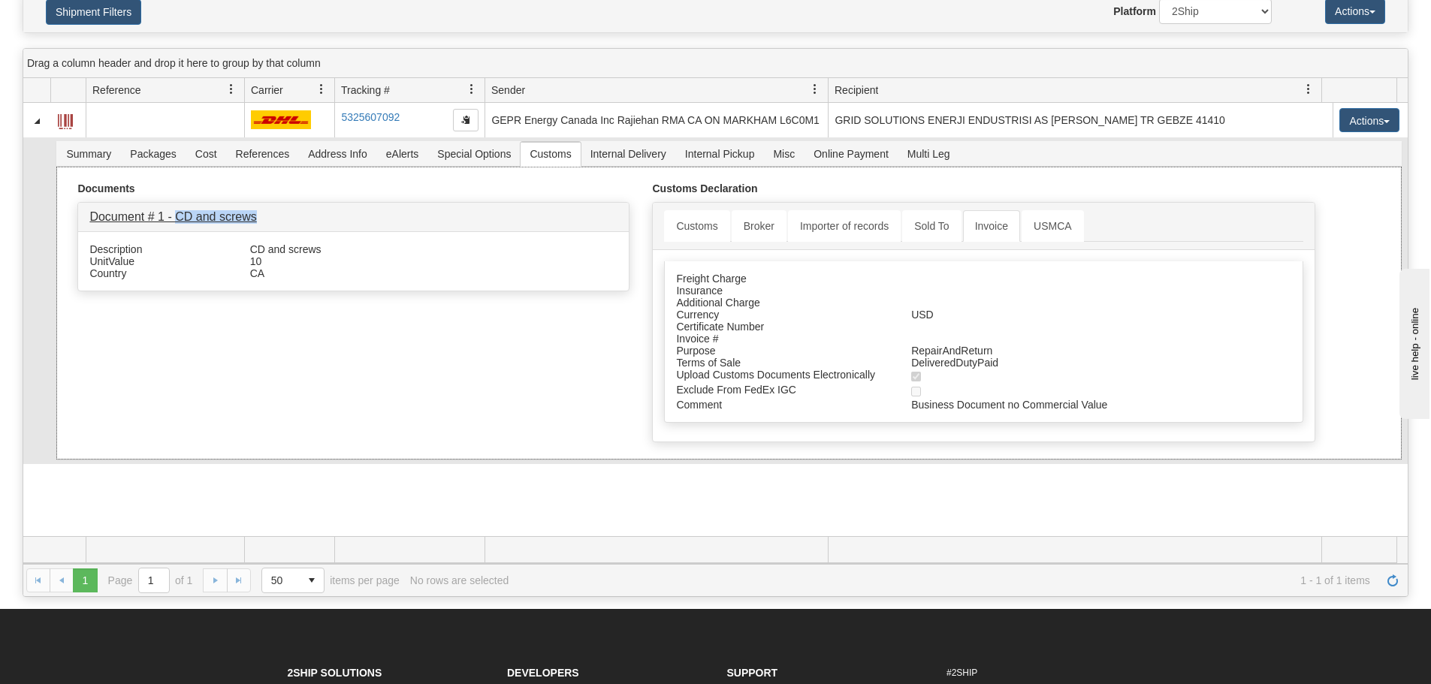
drag, startPoint x: 267, startPoint y: 213, endPoint x: 178, endPoint y: 223, distance: 89.2
click at [178, 223] on h4 "Document # 1 - CD and screws" at bounding box center [353, 217] width 528 height 14
click at [633, 154] on span "Internal Delivery" at bounding box center [628, 154] width 94 height 24
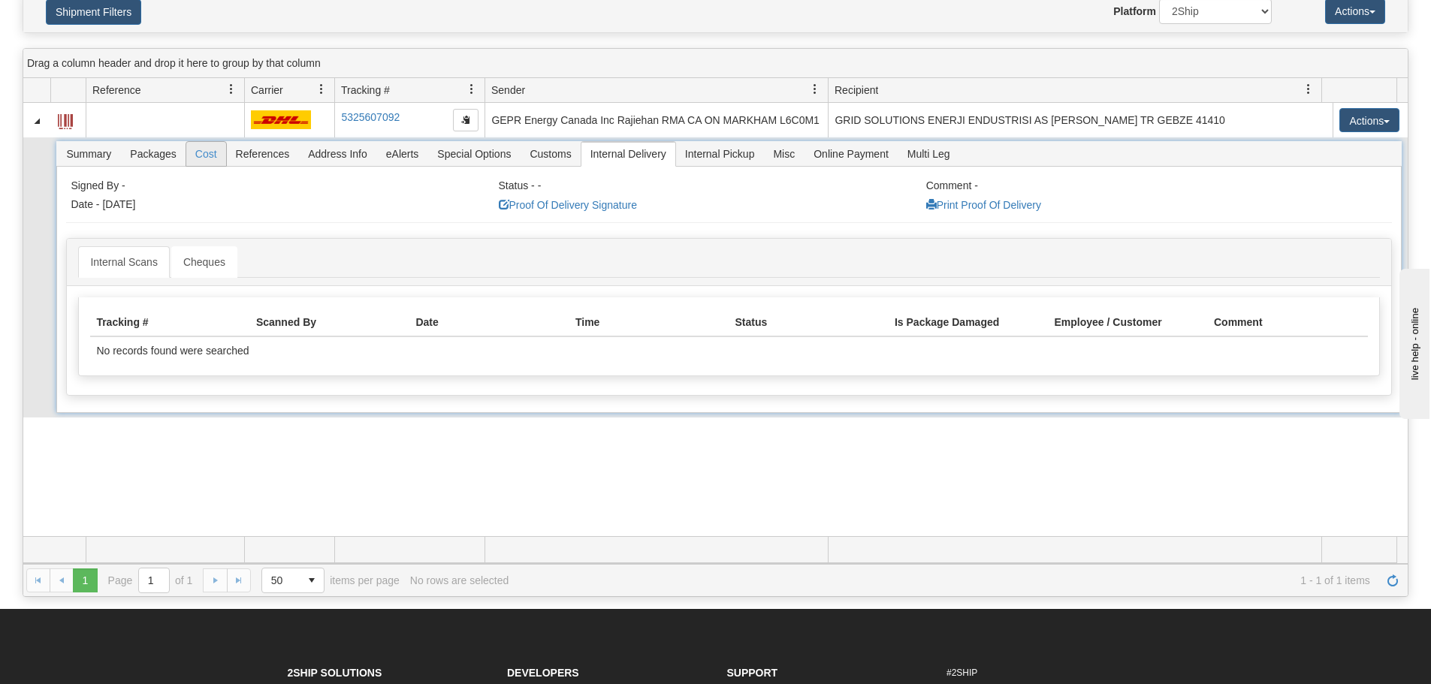
click at [205, 149] on span "Cost" at bounding box center [206, 154] width 40 height 24
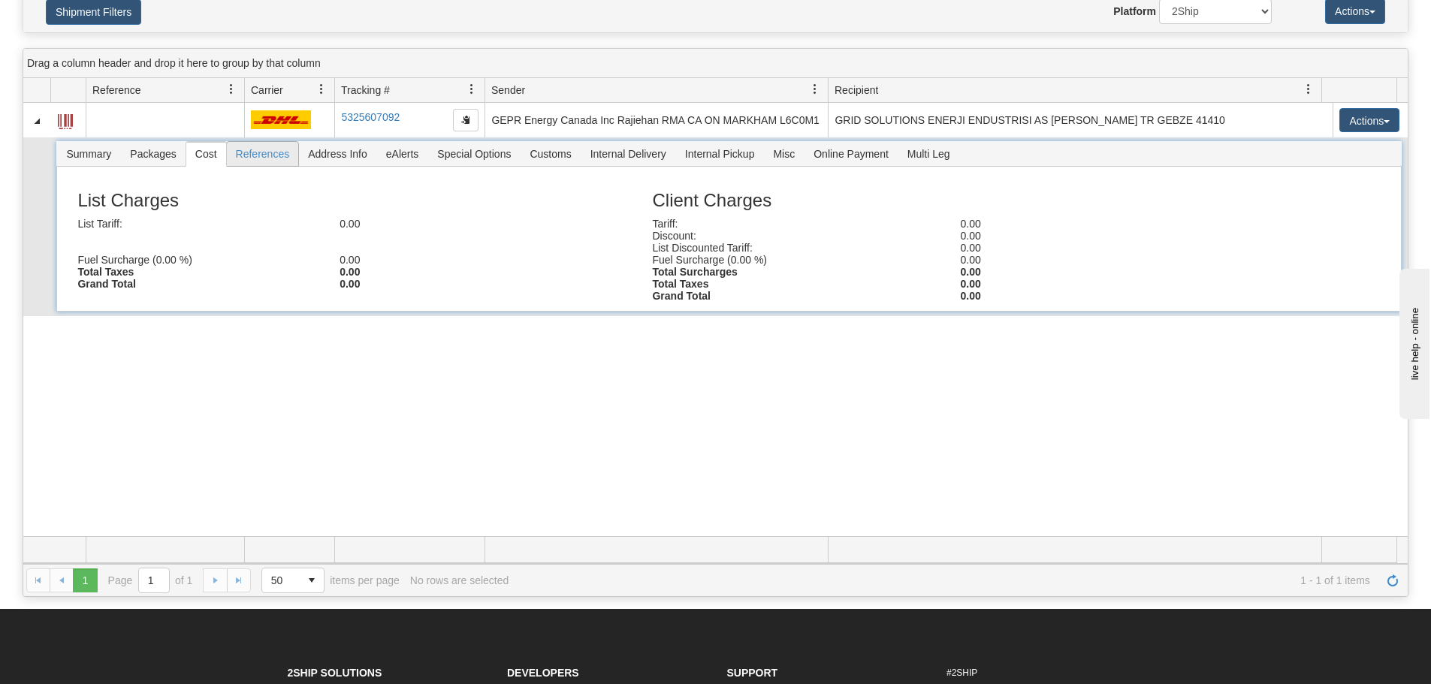
click at [271, 161] on span "References" at bounding box center [263, 154] width 72 height 24
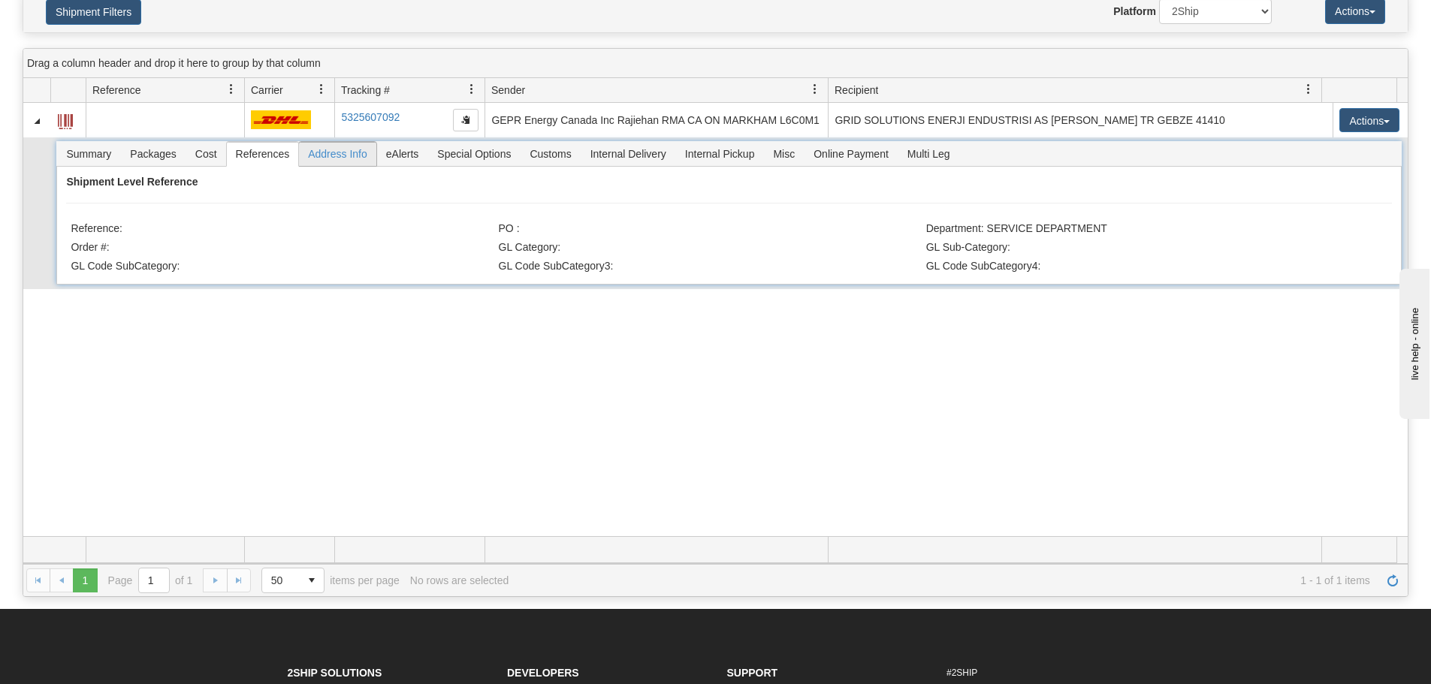
click at [343, 152] on span "Address Info" at bounding box center [337, 154] width 77 height 24
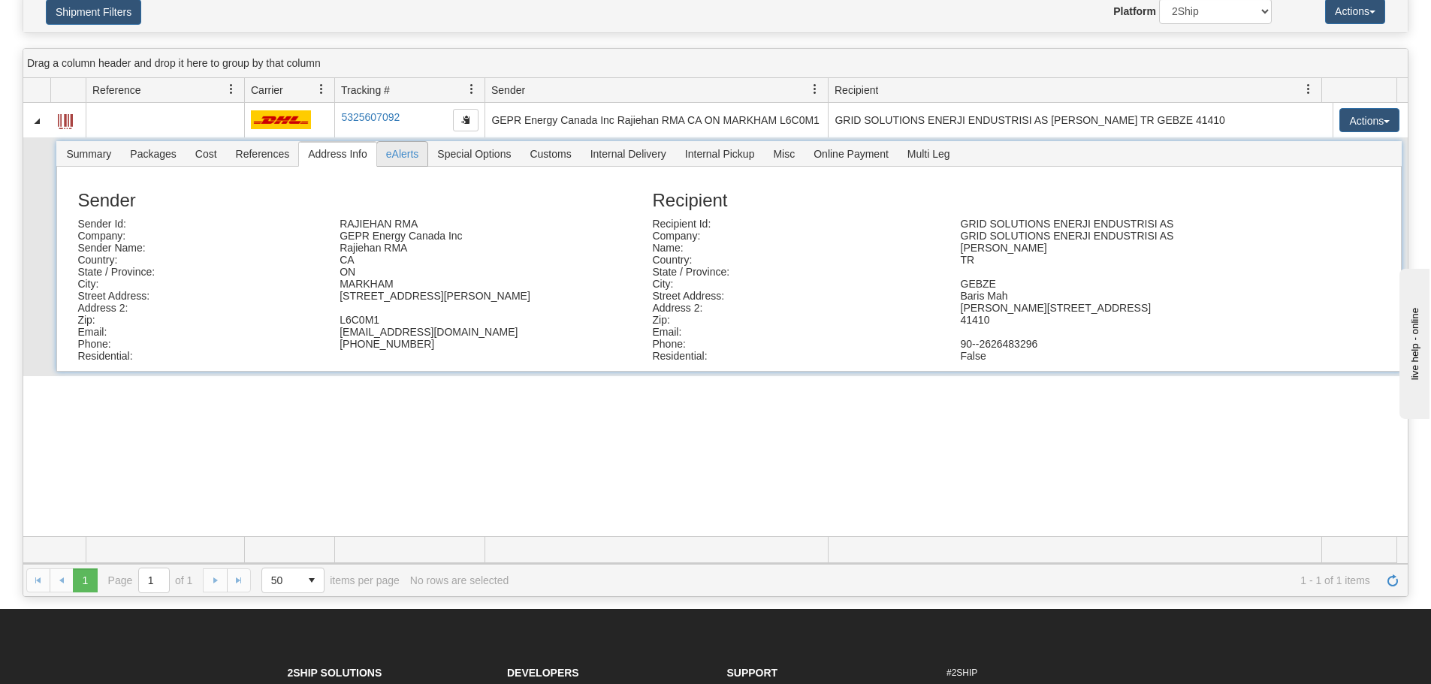
click at [413, 152] on span "eAlerts" at bounding box center [402, 154] width 51 height 24
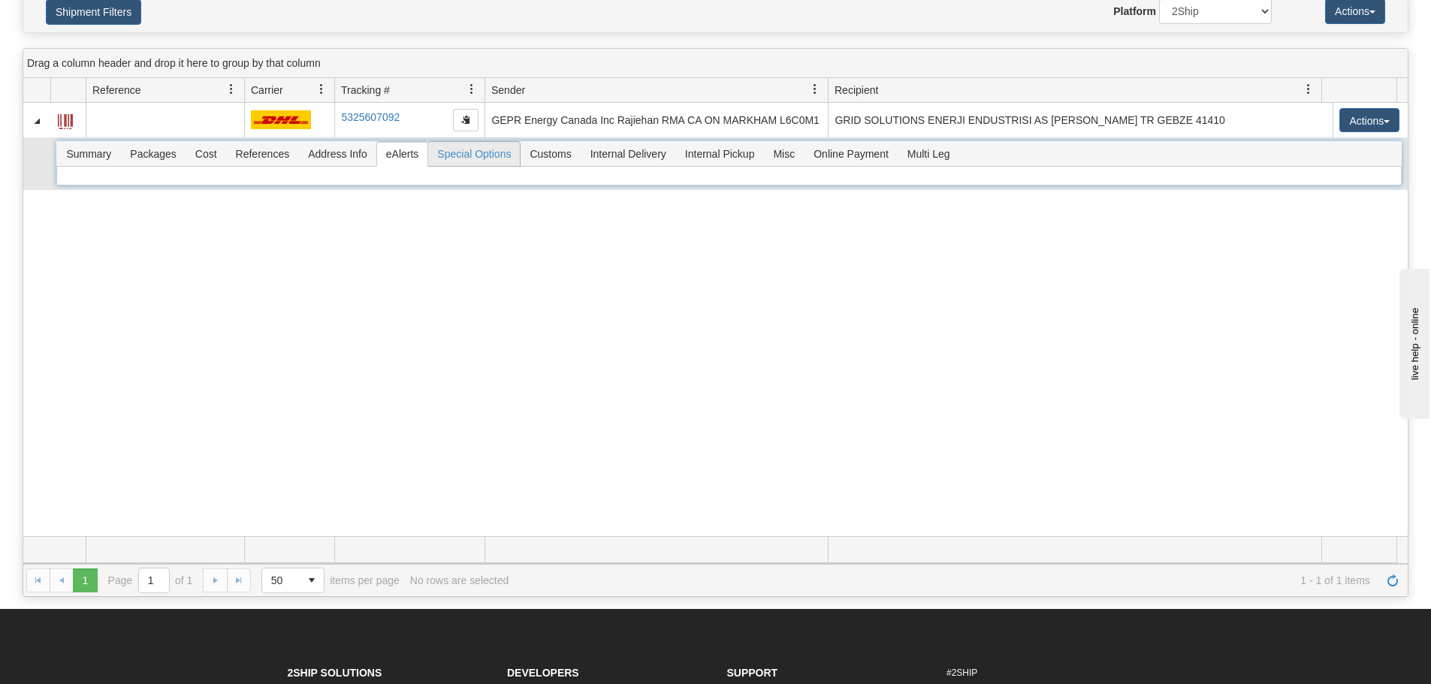
click at [463, 154] on span "Special Options" at bounding box center [474, 154] width 92 height 24
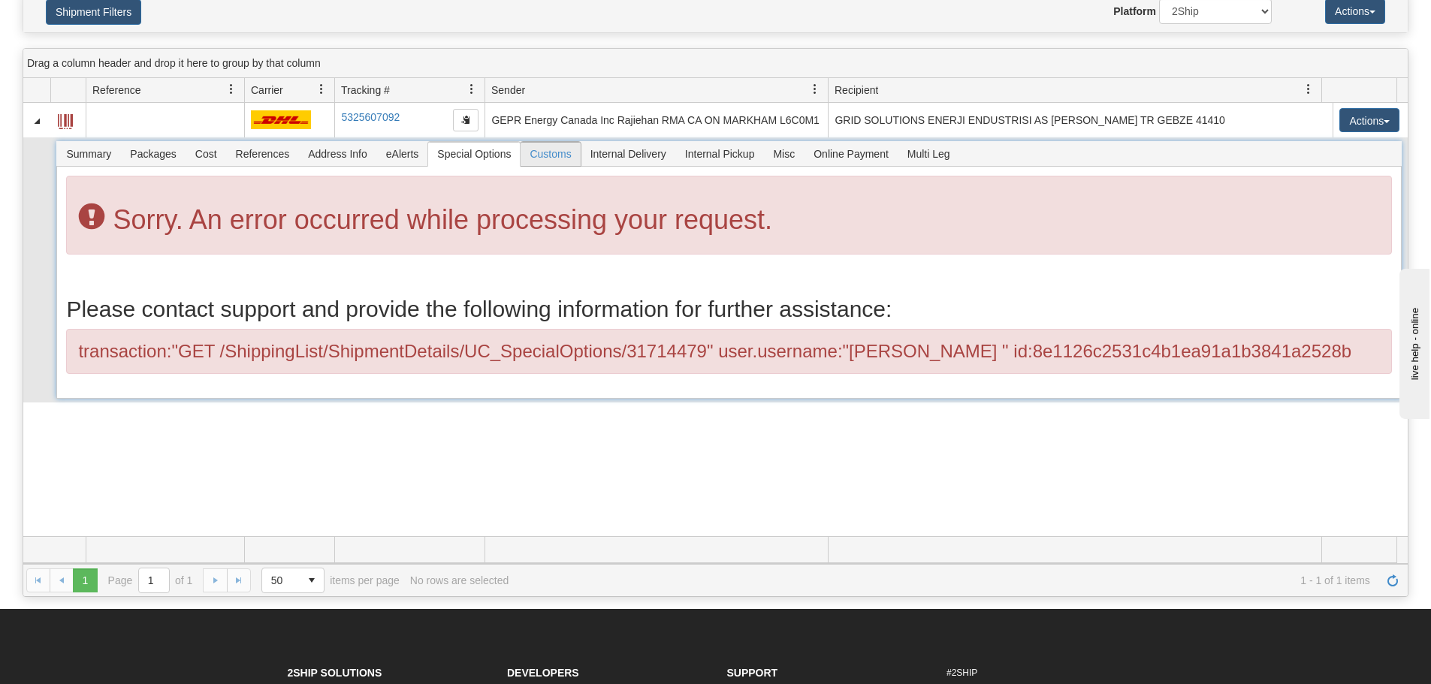
click at [541, 157] on span "Customs" at bounding box center [549, 154] width 59 height 24
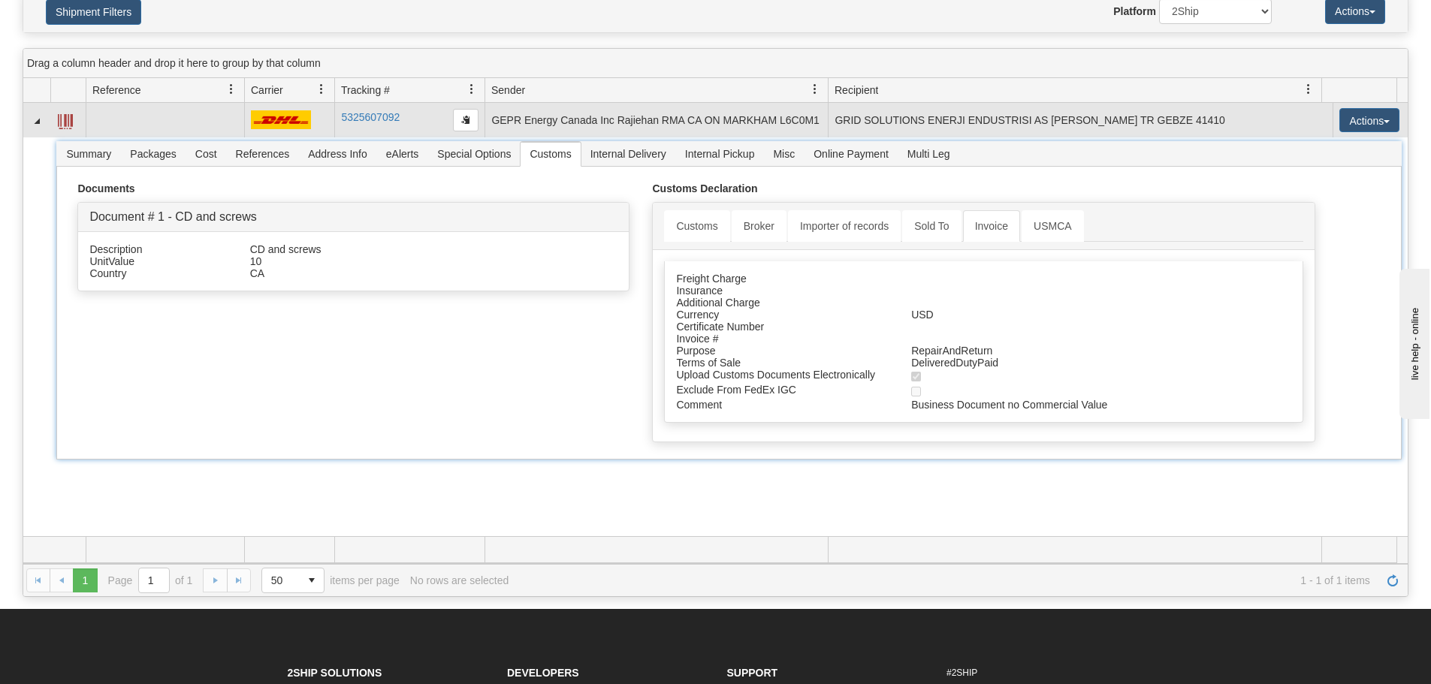
click at [59, 118] on span at bounding box center [65, 121] width 15 height 15
